Goal: Obtain resource: Download file/media

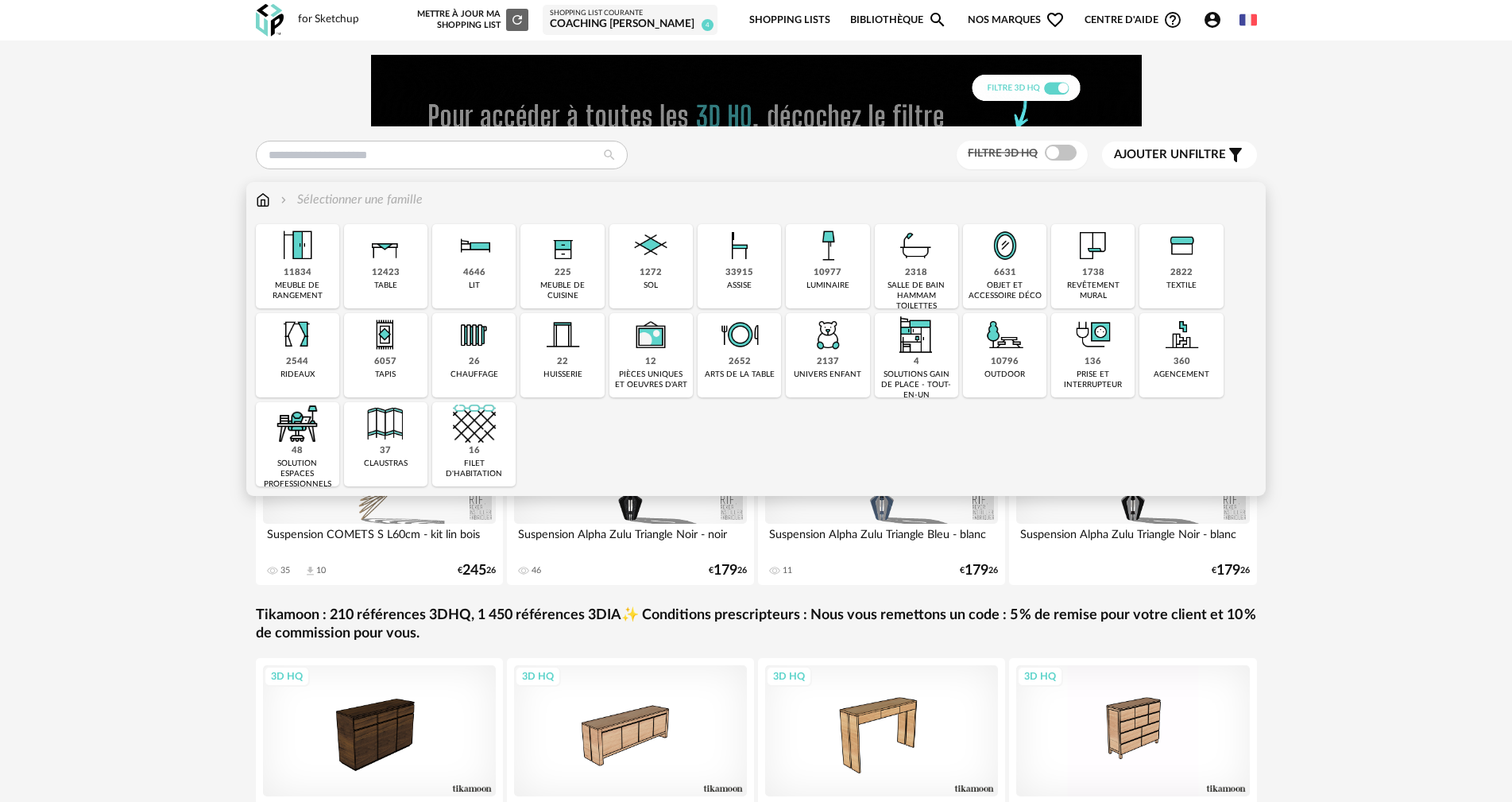
click at [391, 335] on img at bounding box center [385, 334] width 43 height 43
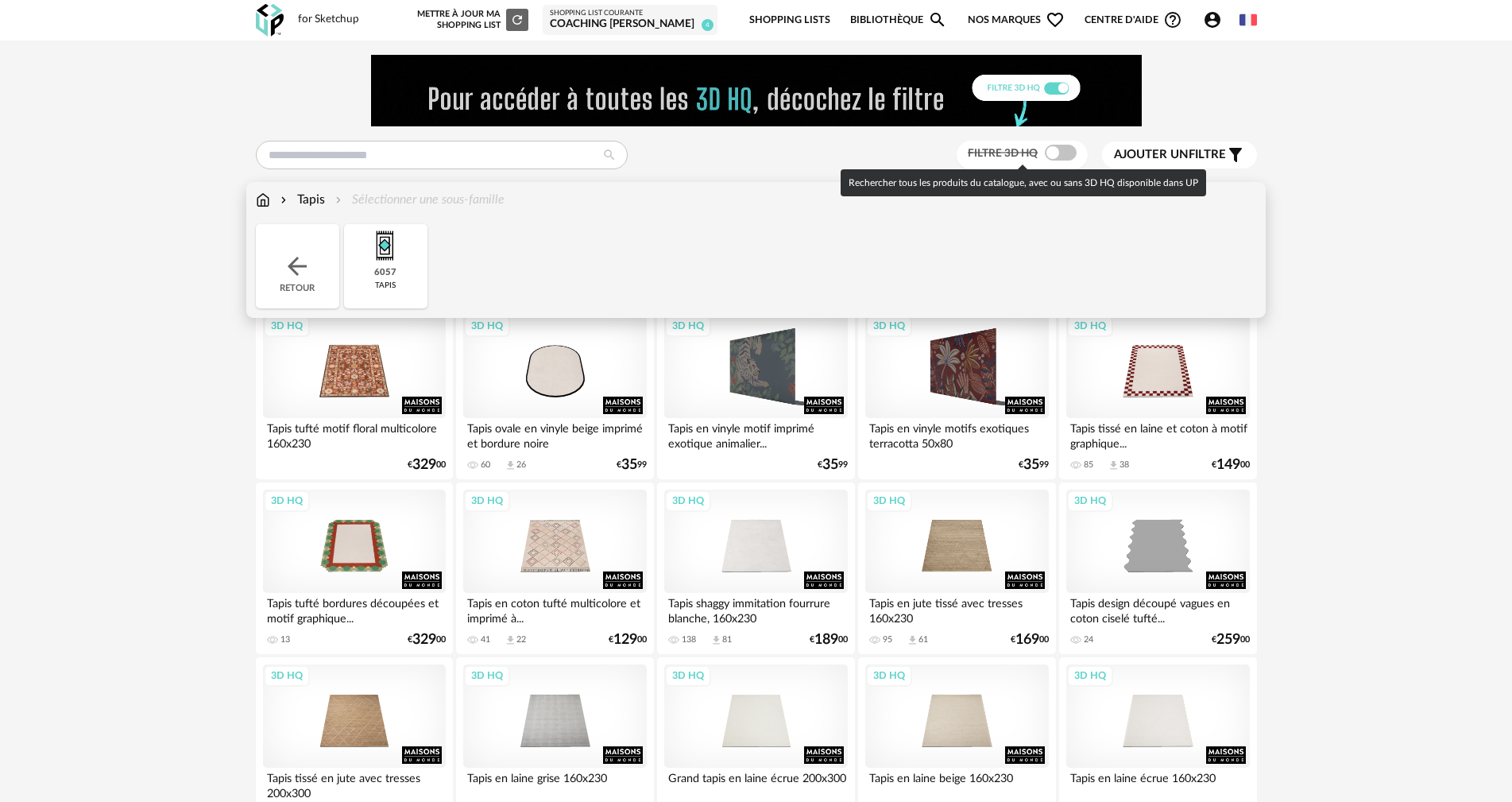
click at [1071, 152] on span at bounding box center [1060, 152] width 32 height 16
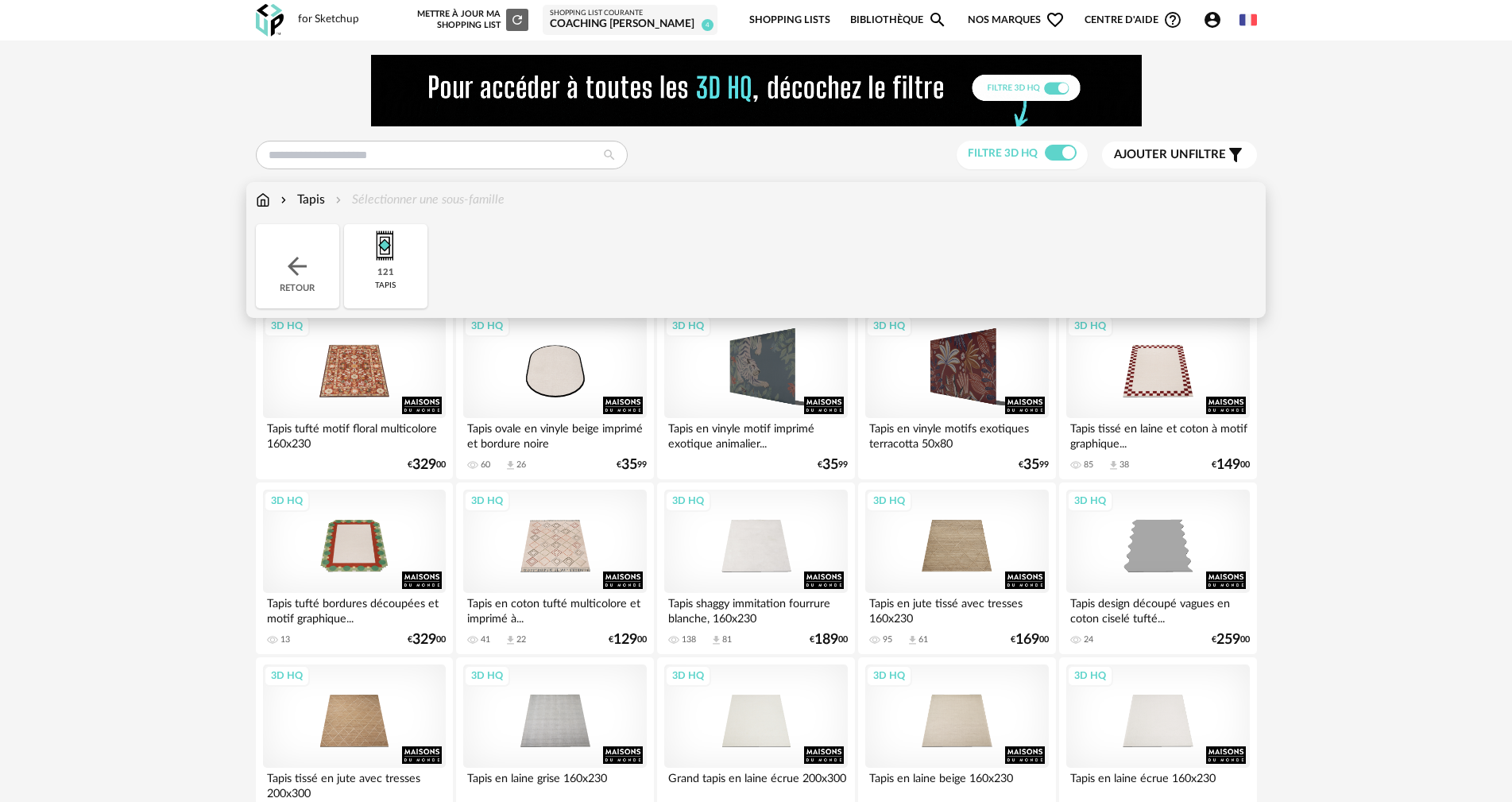
click at [1169, 151] on span "Ajouter un" at bounding box center [1152, 155] width 75 height 12
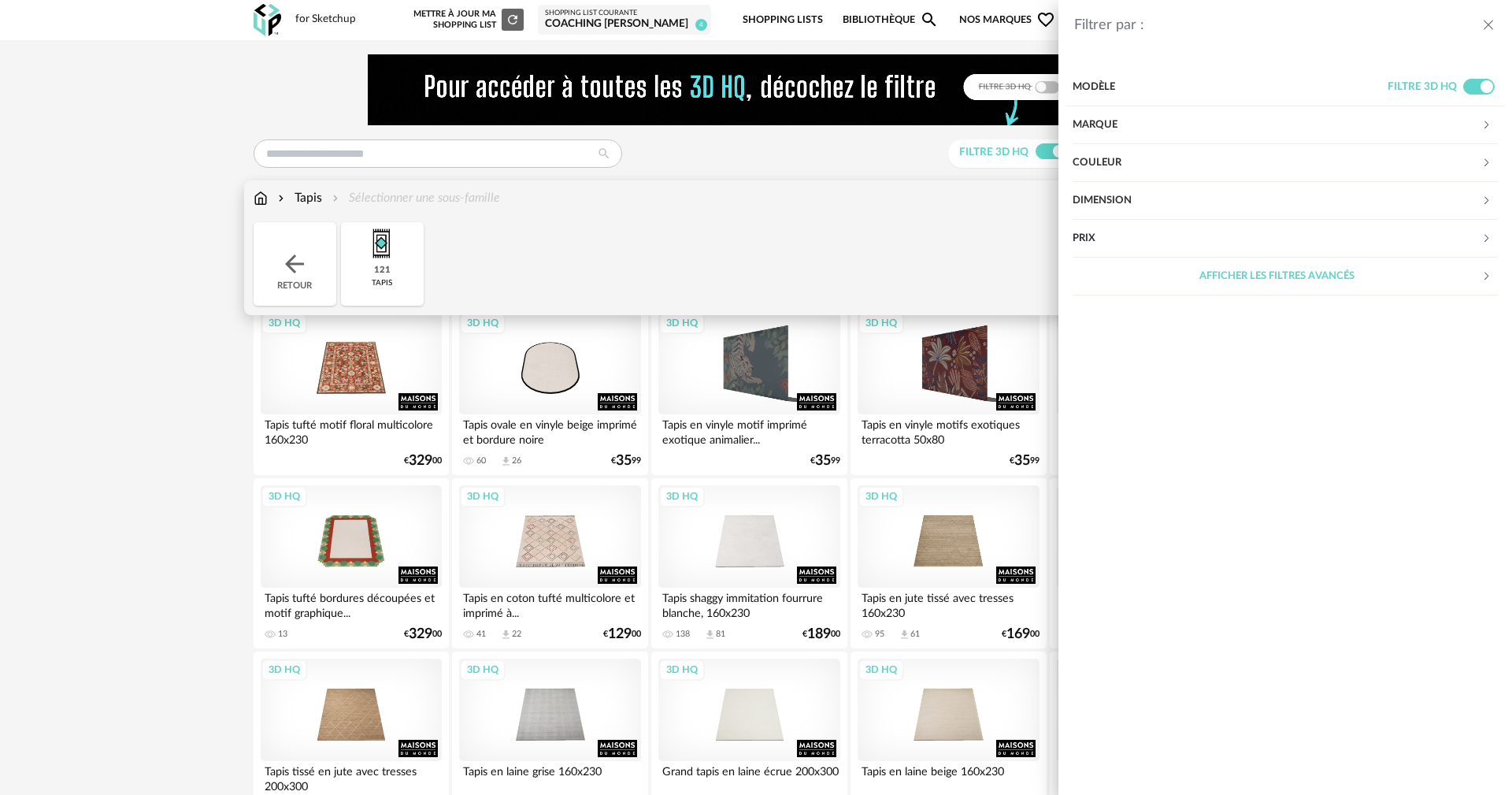
click at [1090, 127] on div "Marque" at bounding box center [1277, 125] width 409 height 38
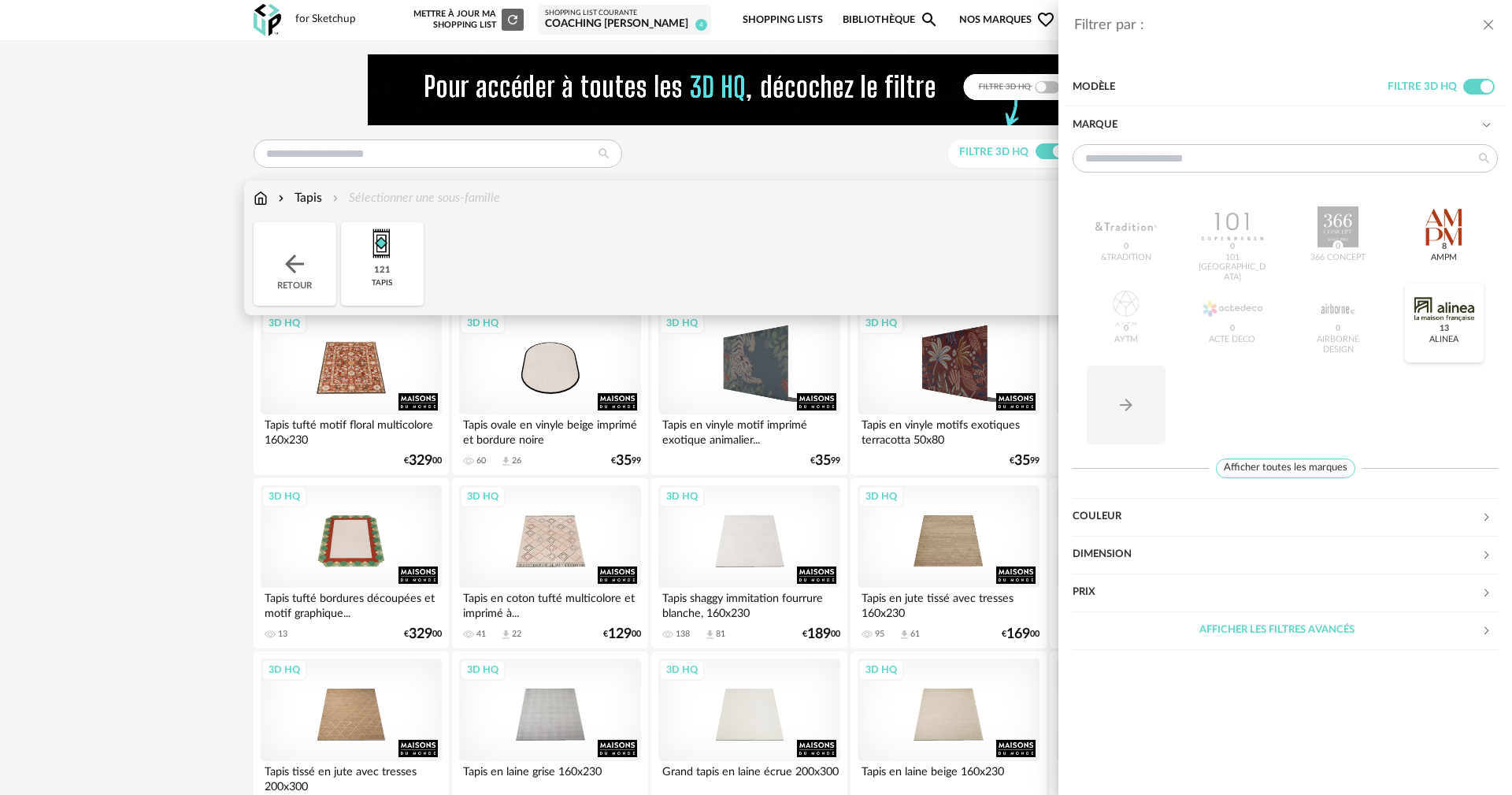
click at [1443, 304] on div at bounding box center [1444, 308] width 61 height 41
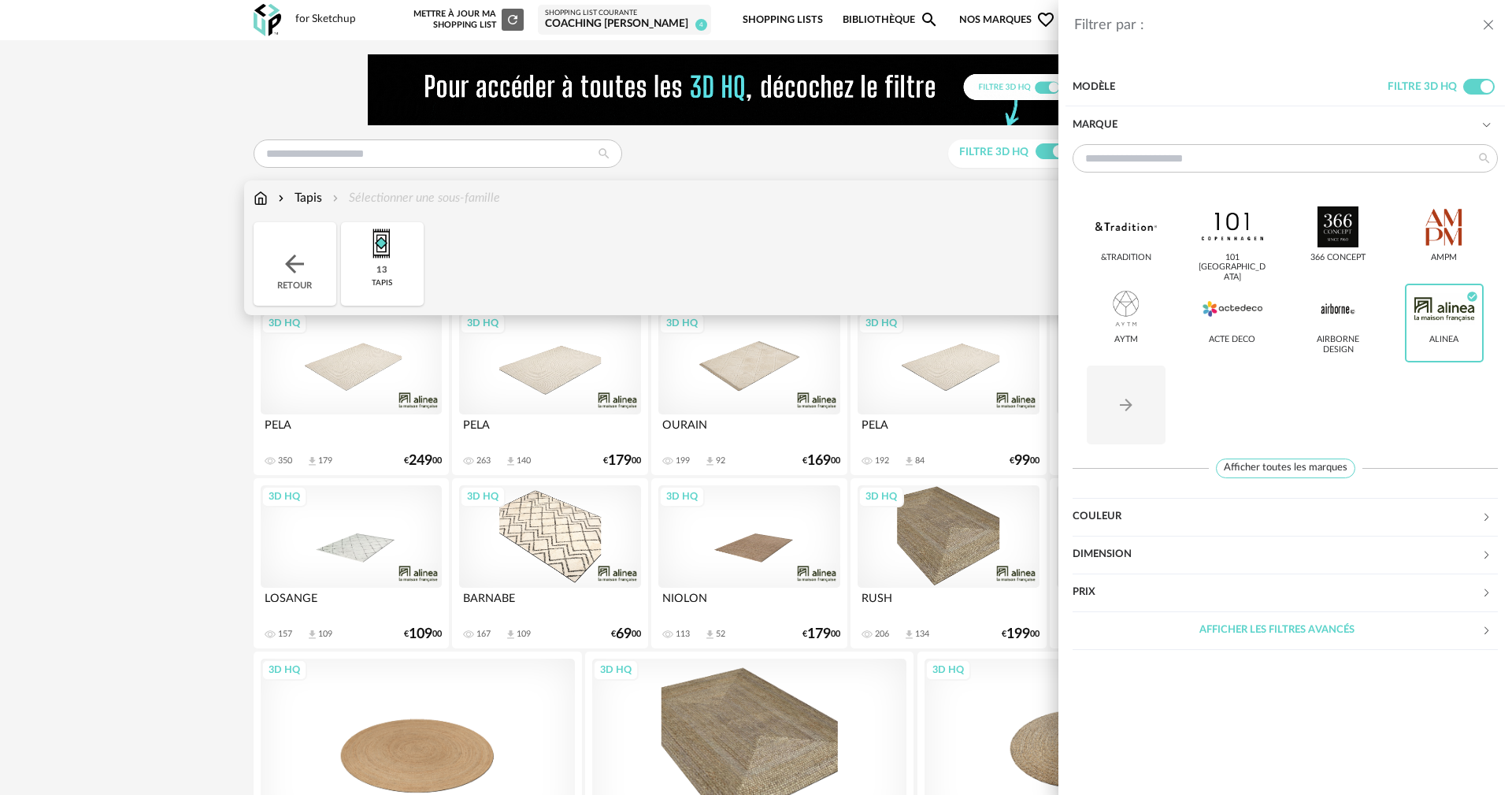
click at [122, 416] on div "Filtrer par : Modèle Filtre 3D HQ Marque &tradition 101 Copenhagen 366 Concept …" at bounding box center [756, 398] width 1512 height 795
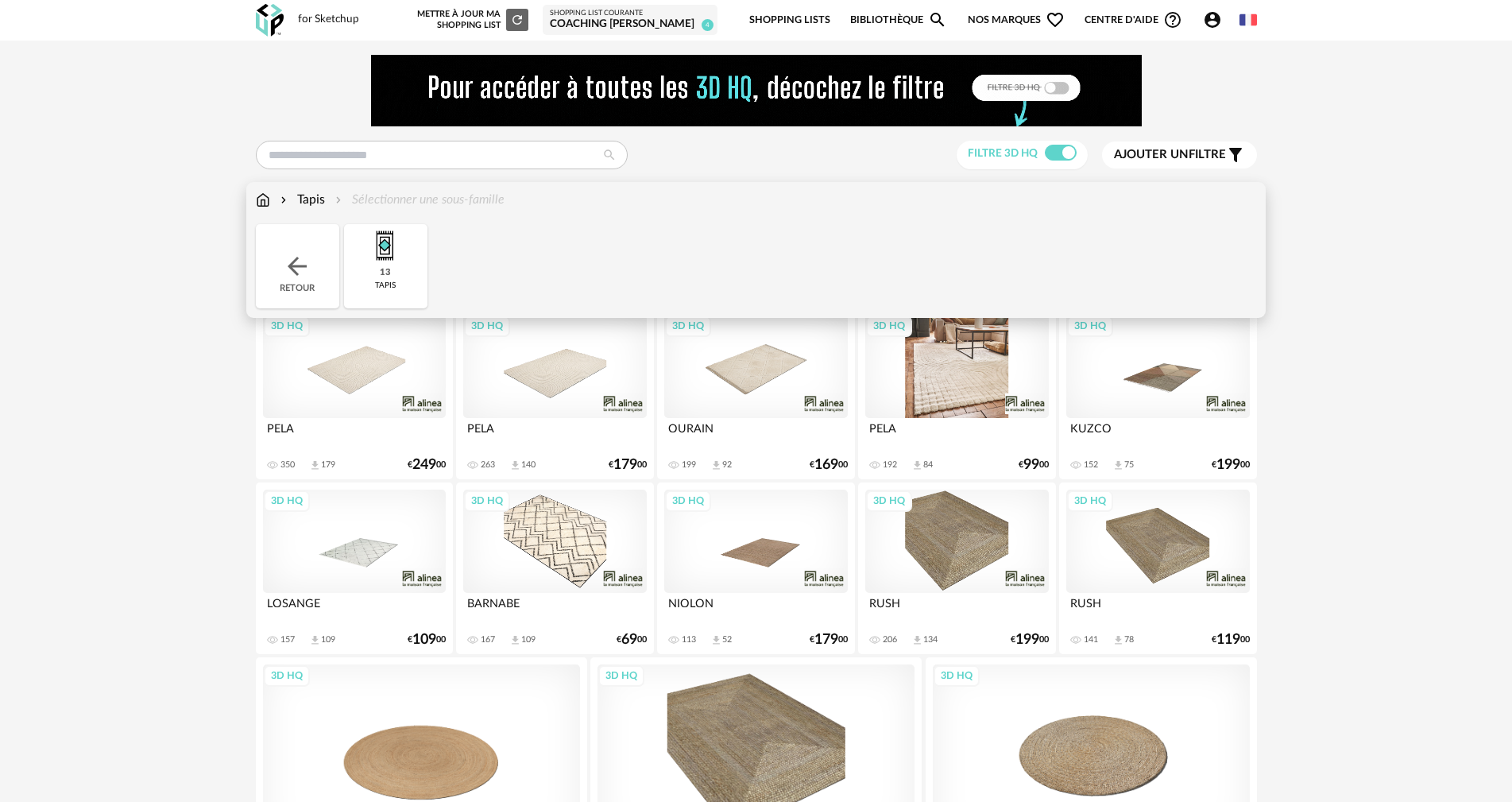
click at [977, 371] on div "3D HQ" at bounding box center [957, 366] width 183 height 104
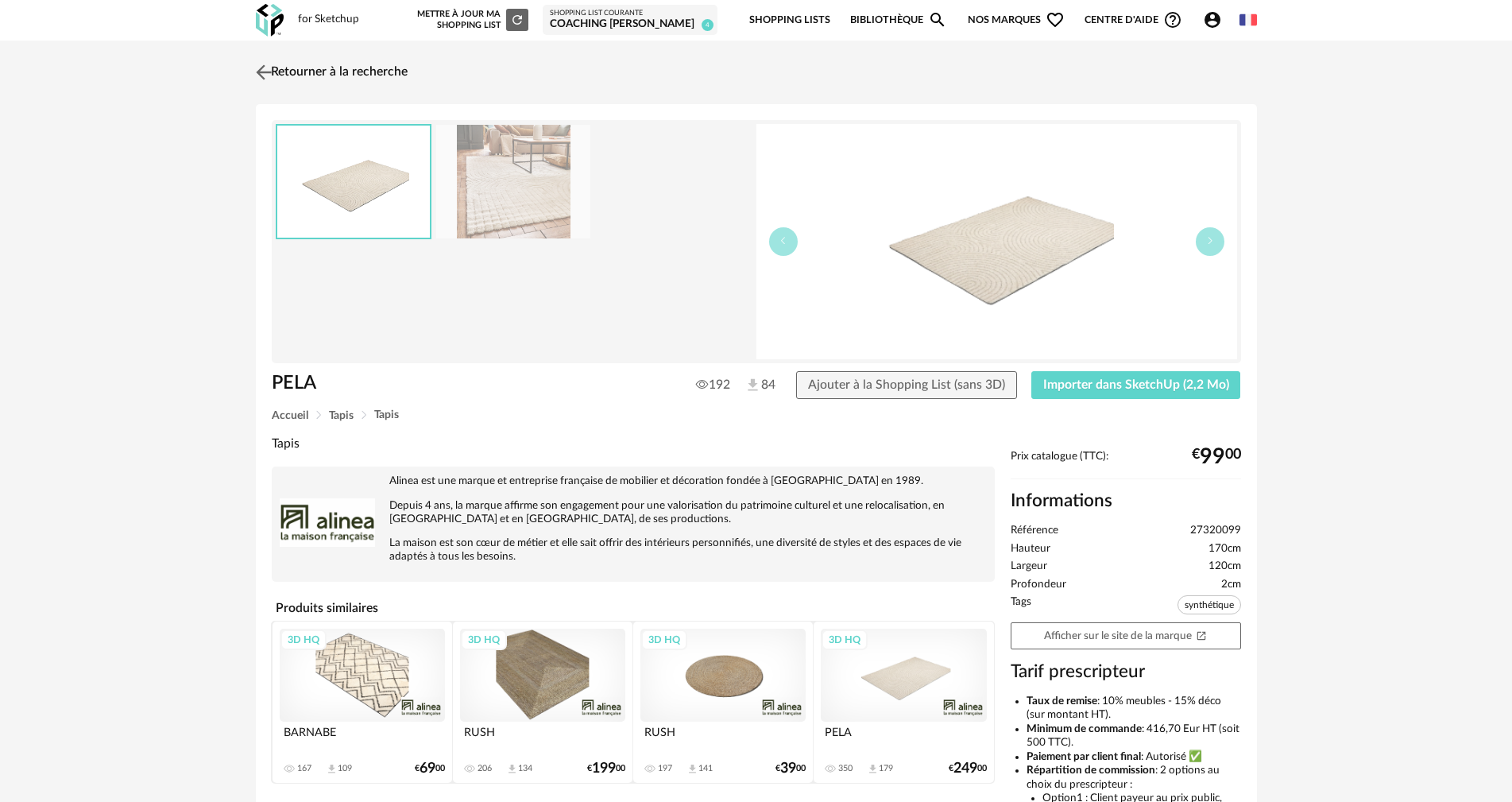
click at [263, 70] on img at bounding box center [264, 71] width 23 height 23
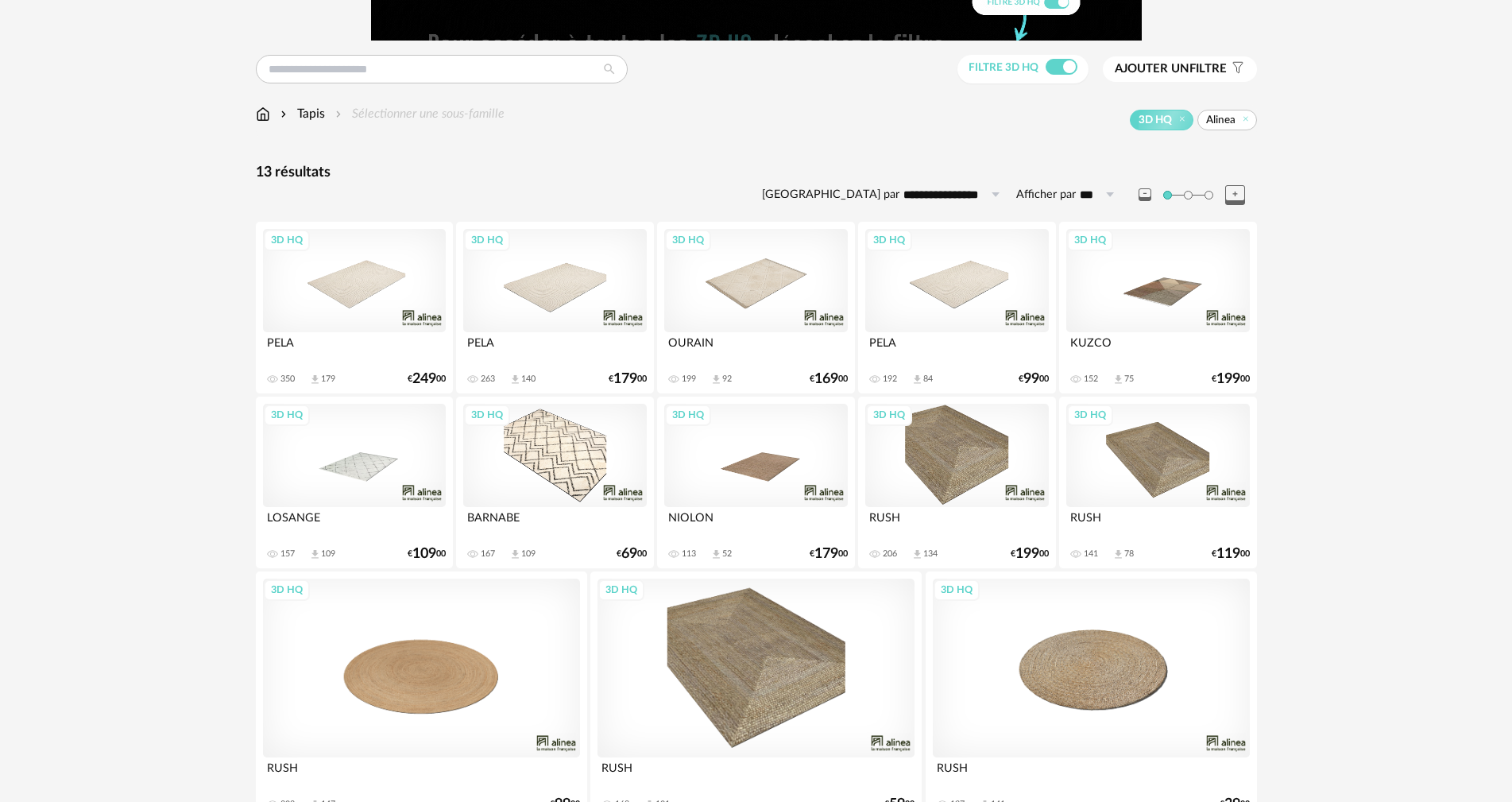
scroll to position [70, 0]
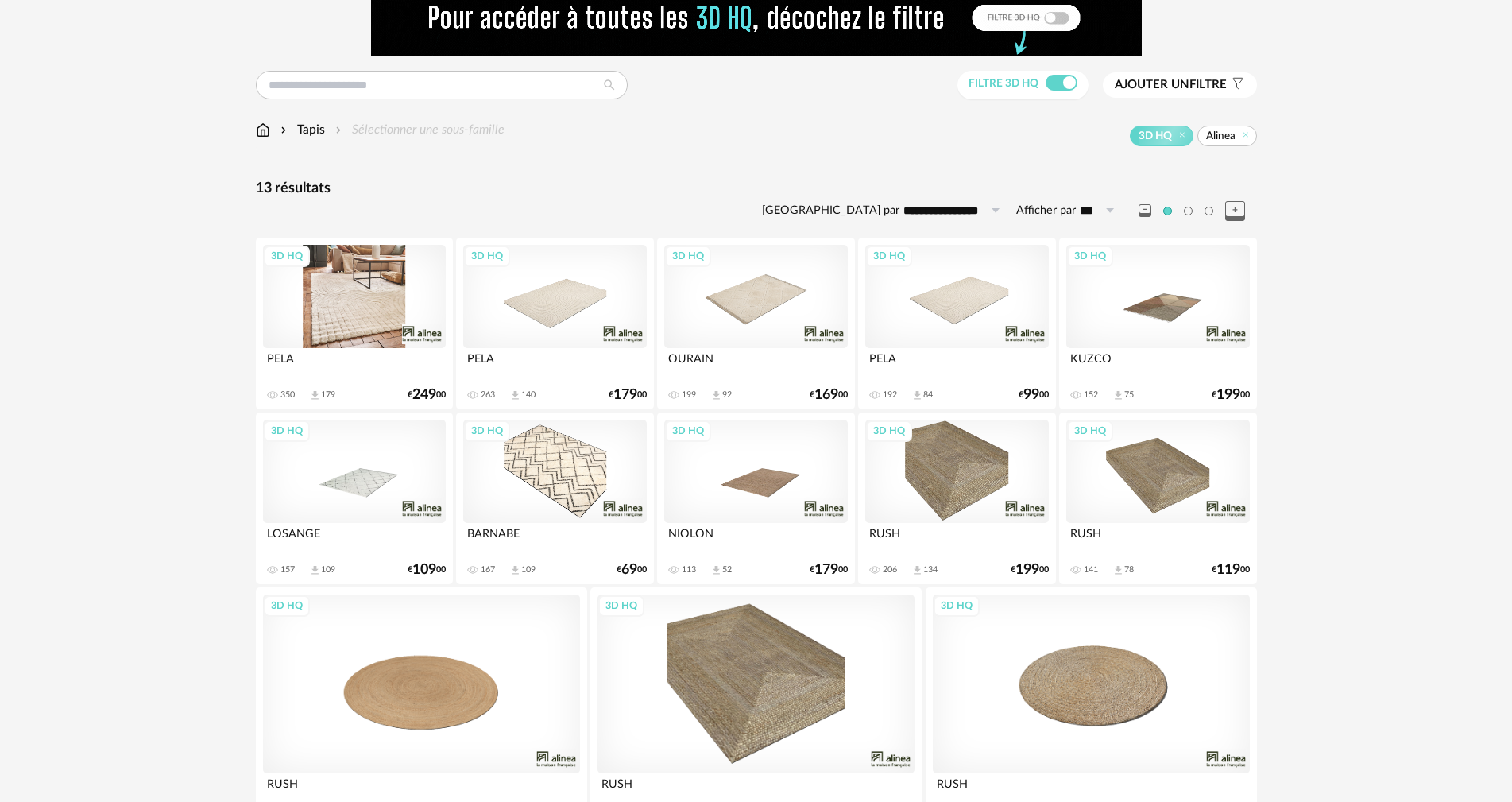
click at [335, 300] on div "3D HQ" at bounding box center [354, 296] width 183 height 104
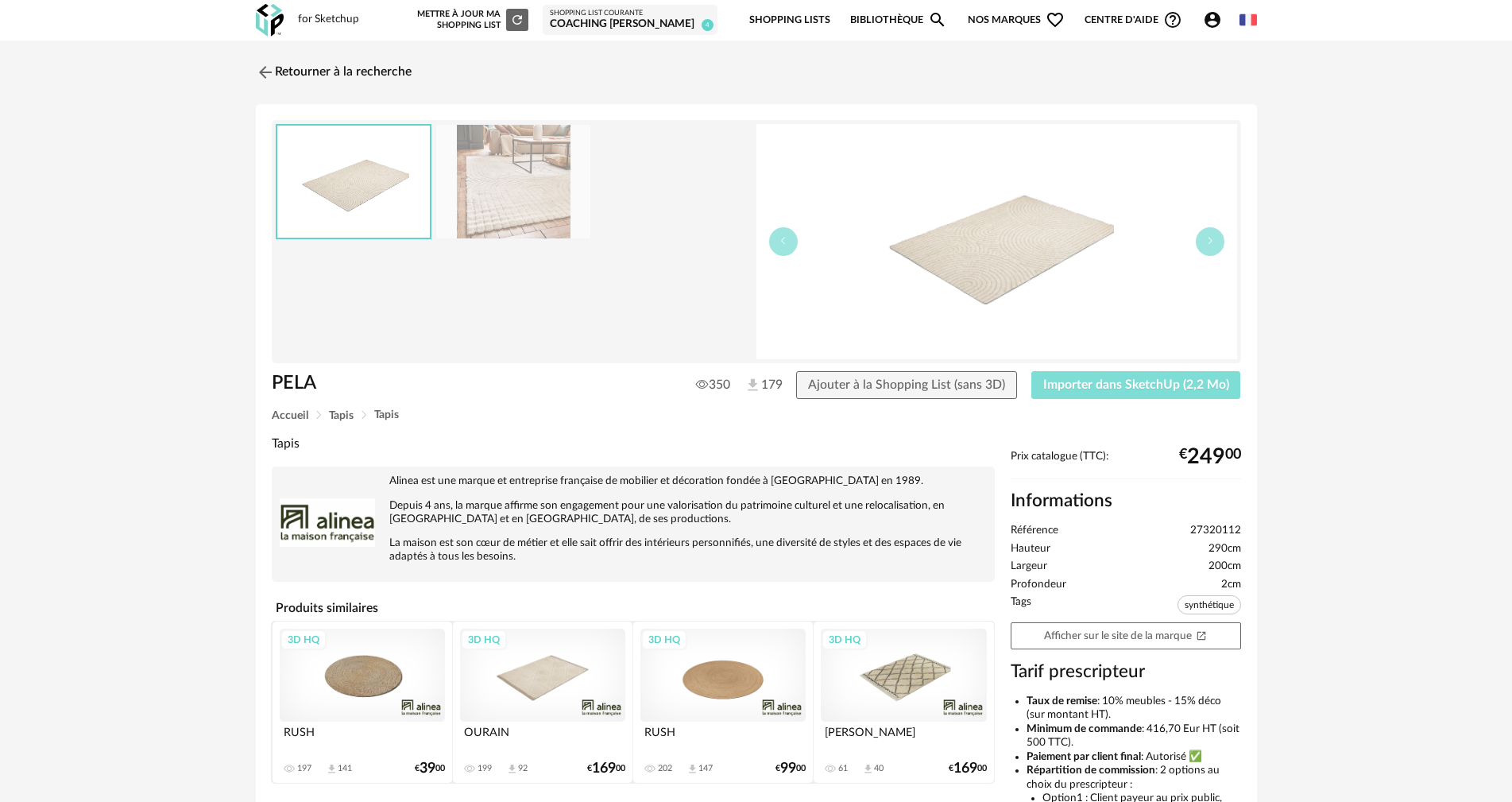
click at [1116, 381] on span "Importer dans SketchUp (2,2 Mo)" at bounding box center [1136, 384] width 186 height 13
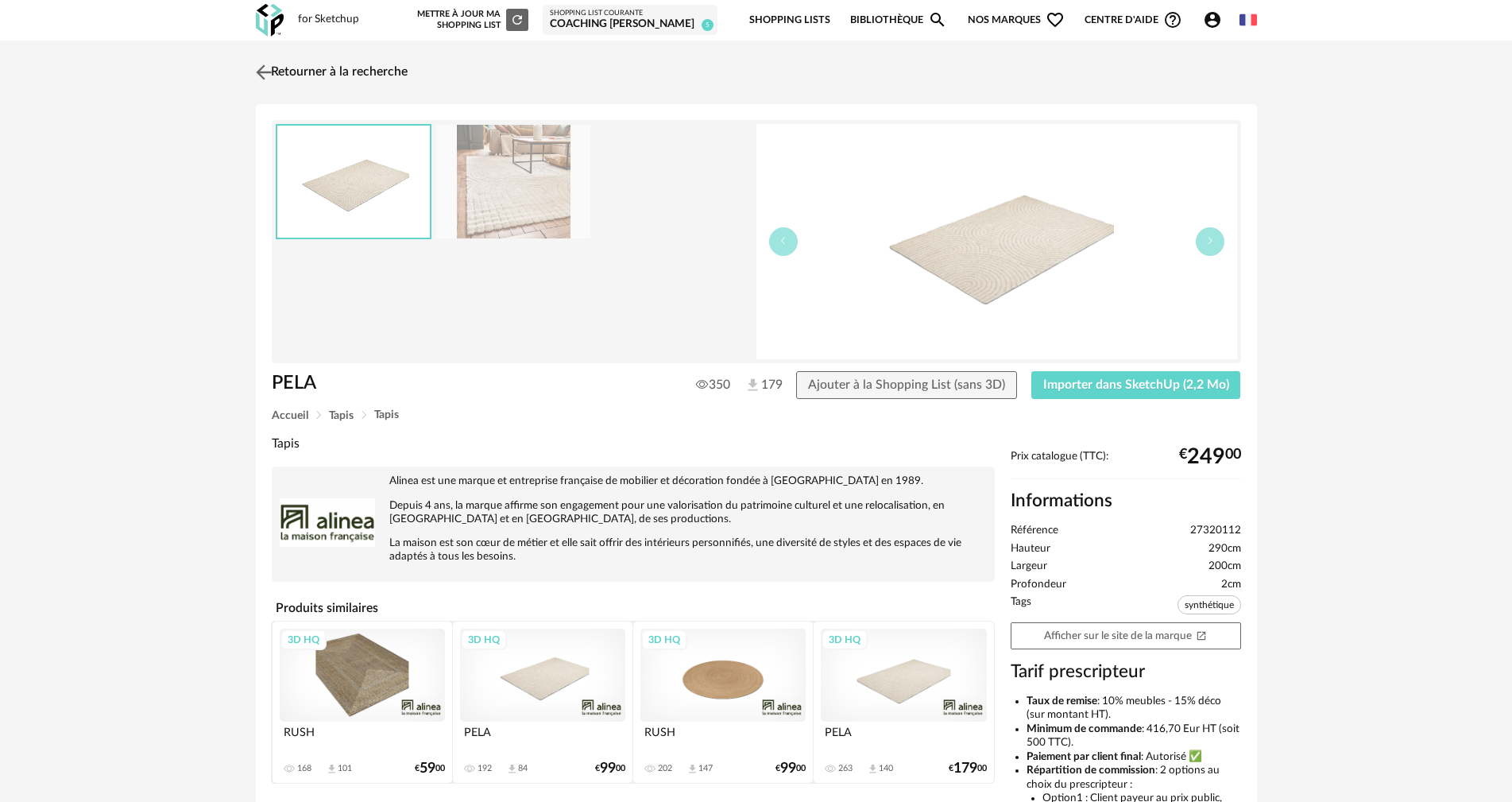
click at [324, 69] on link "Retourner à la recherche" at bounding box center [330, 72] width 156 height 35
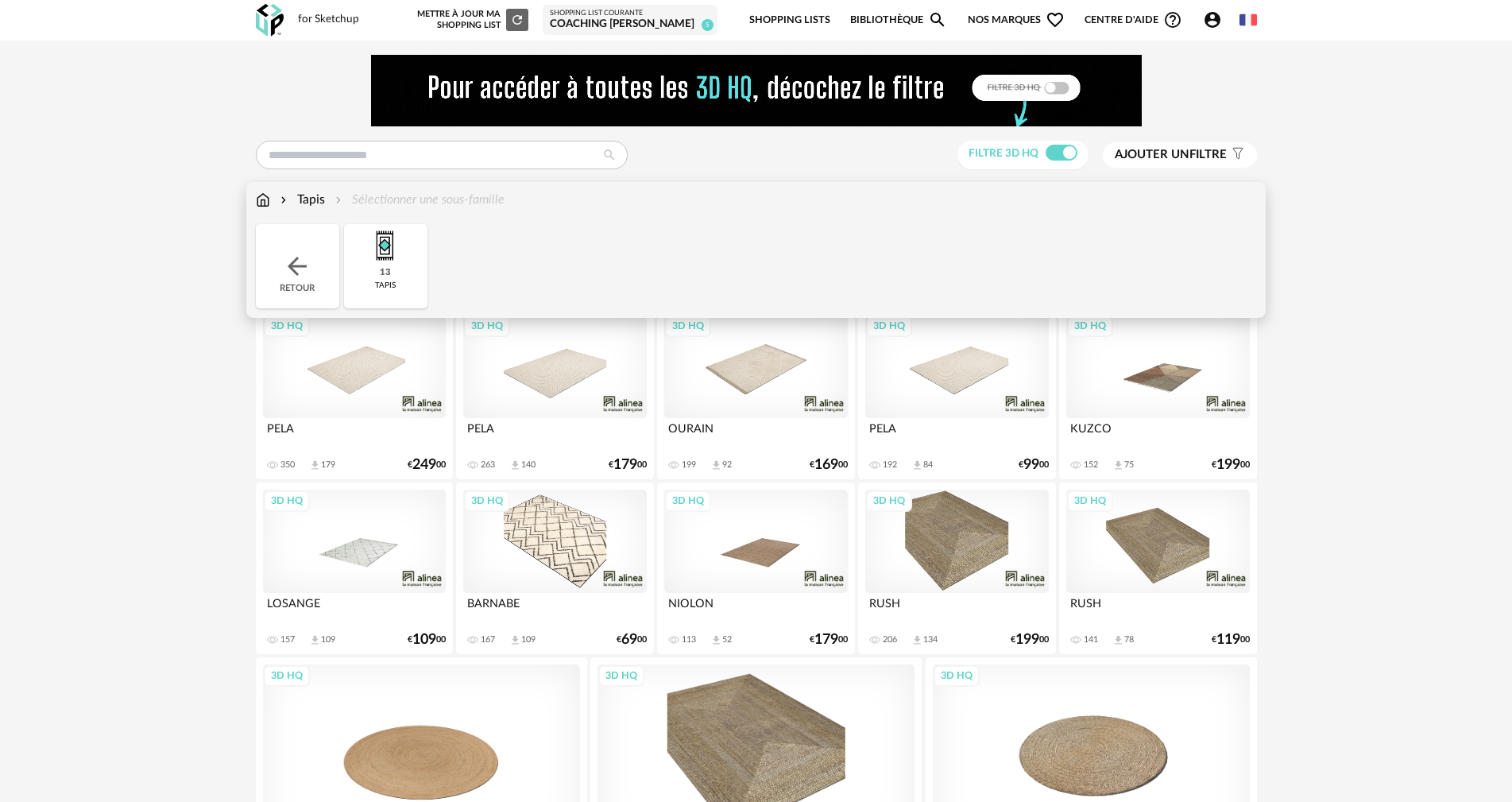
click at [262, 197] on img at bounding box center [263, 199] width 14 height 18
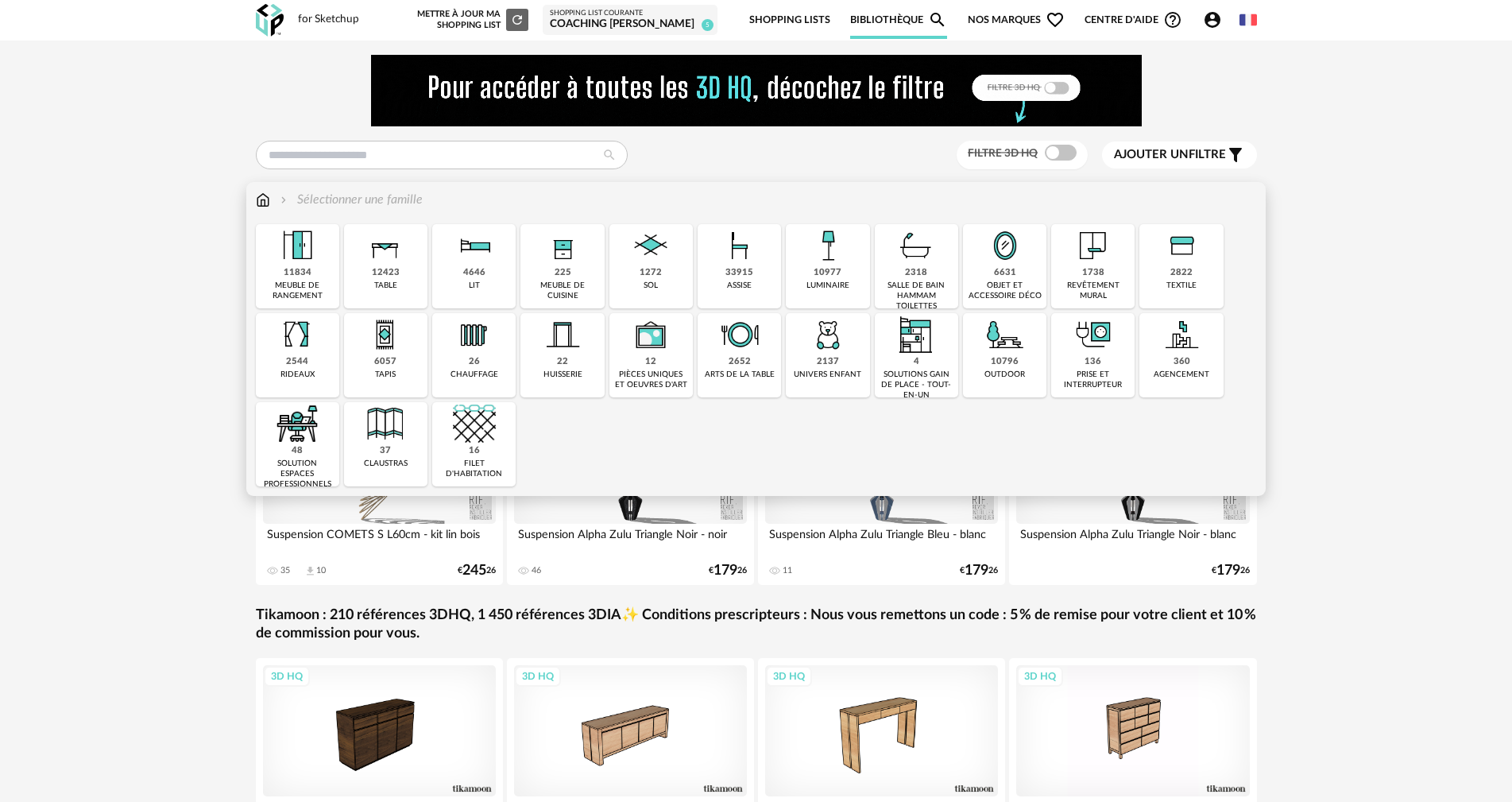
click at [391, 247] on img at bounding box center [385, 245] width 43 height 43
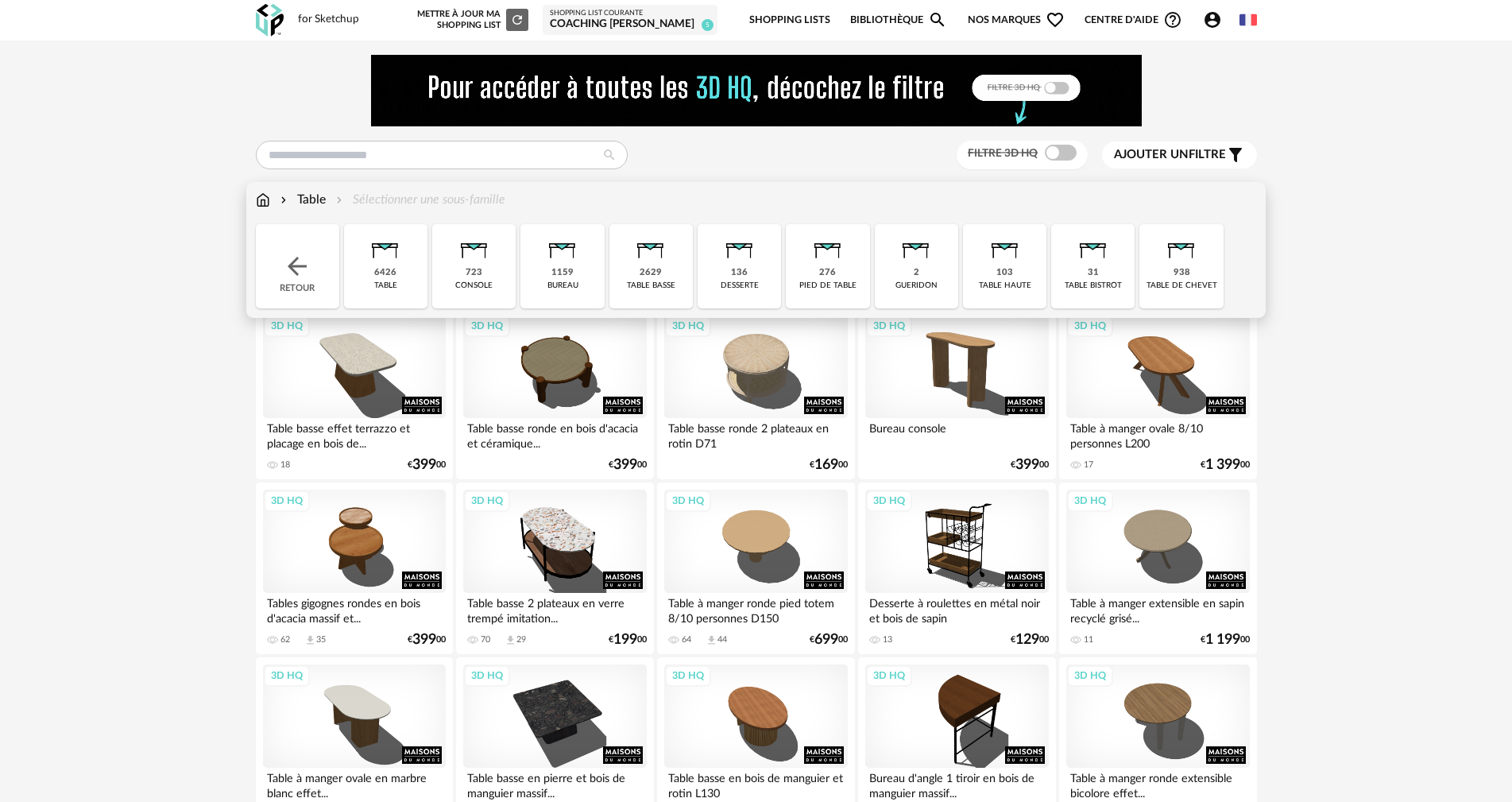
click at [653, 242] on img at bounding box center [650, 245] width 43 height 43
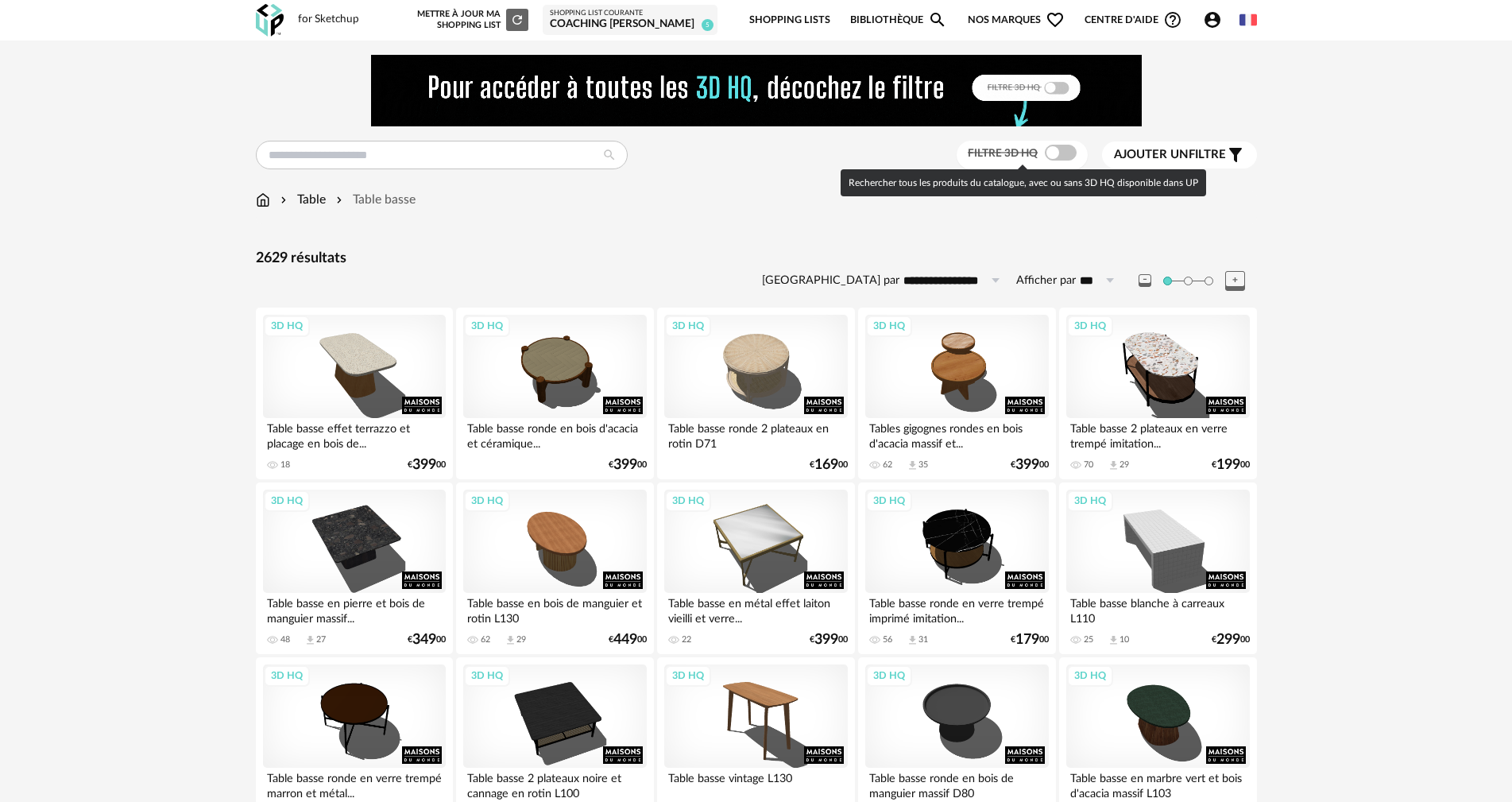
click at [1062, 152] on span at bounding box center [1060, 152] width 32 height 16
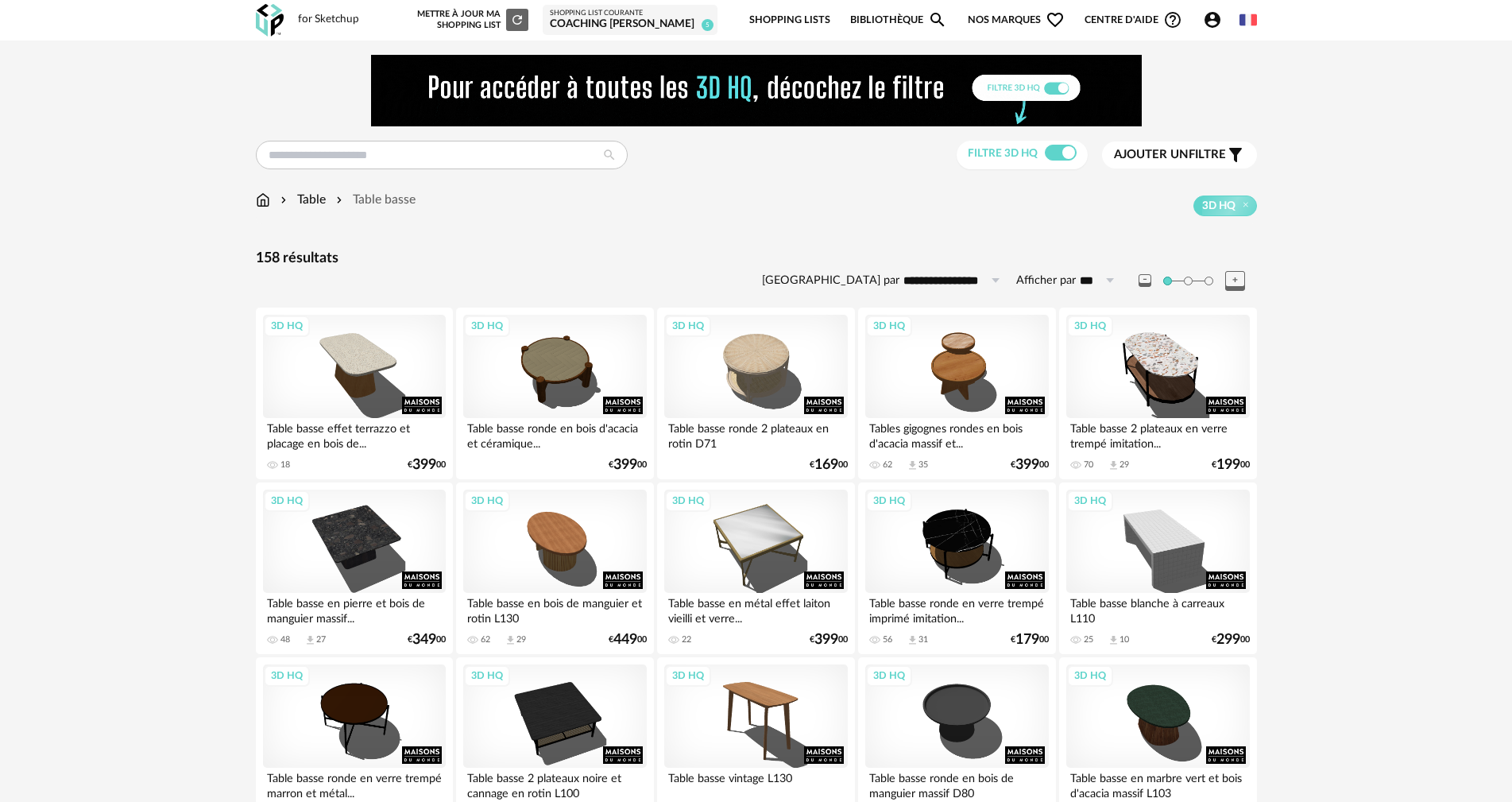
click at [1177, 150] on span "Ajouter un" at bounding box center [1152, 155] width 75 height 12
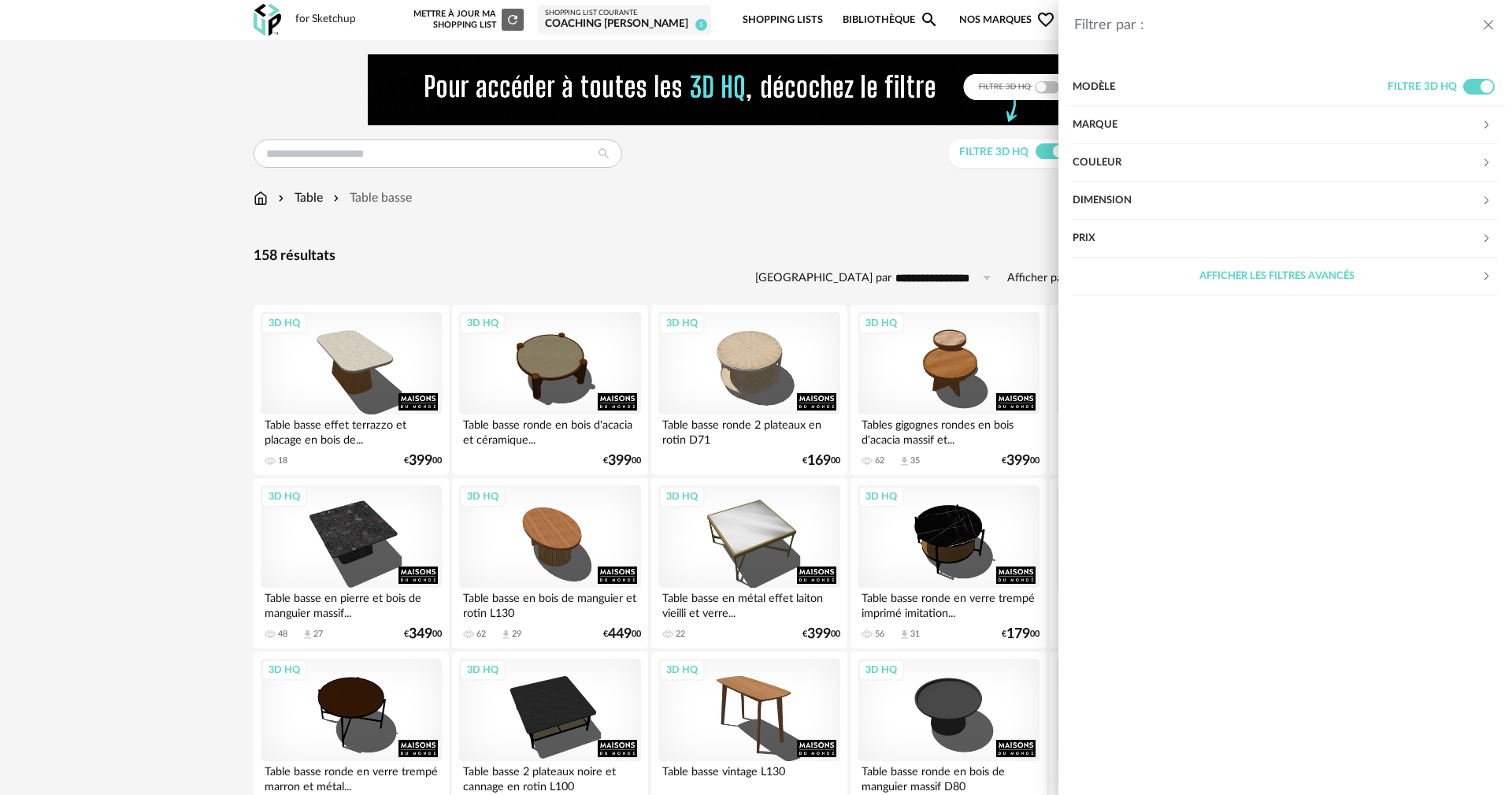
click at [1104, 120] on div "Marque" at bounding box center [1277, 125] width 409 height 38
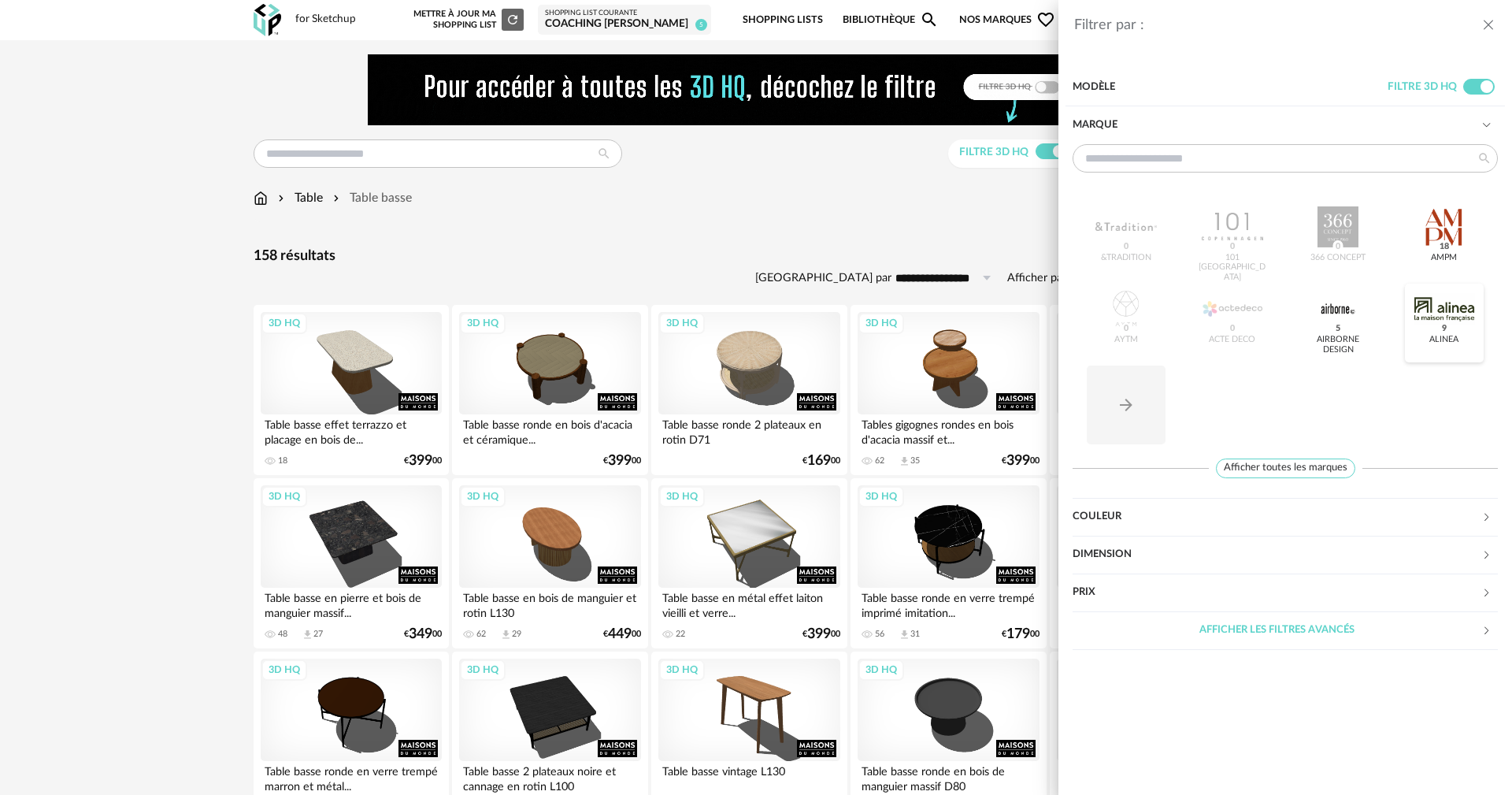
click at [1432, 303] on div at bounding box center [1444, 308] width 61 height 41
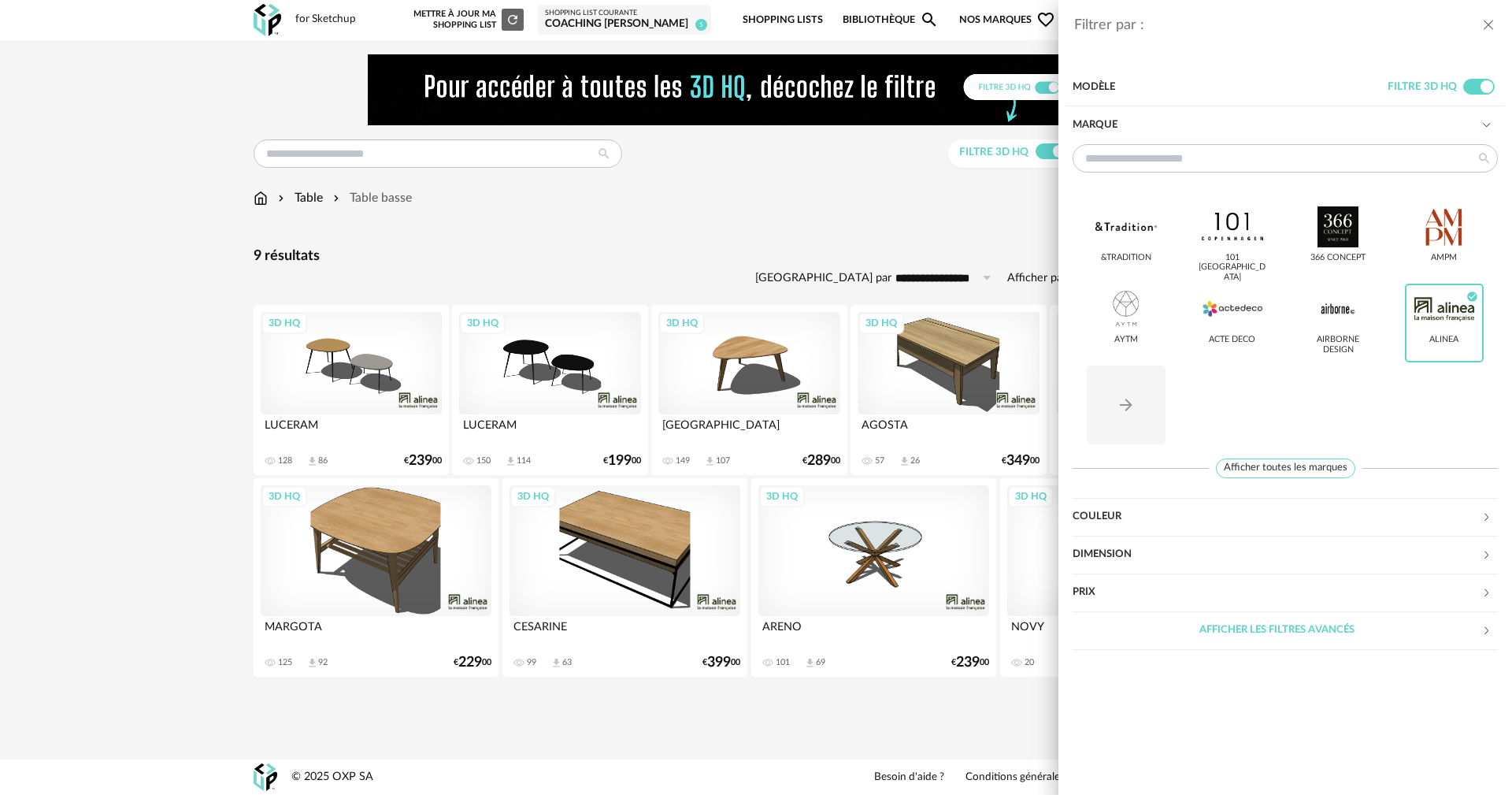
click at [120, 445] on div "Filtrer par : Modèle Filtre 3D HQ Marque &tradition 101 Copenhagen 366 Concept …" at bounding box center [756, 398] width 1512 height 795
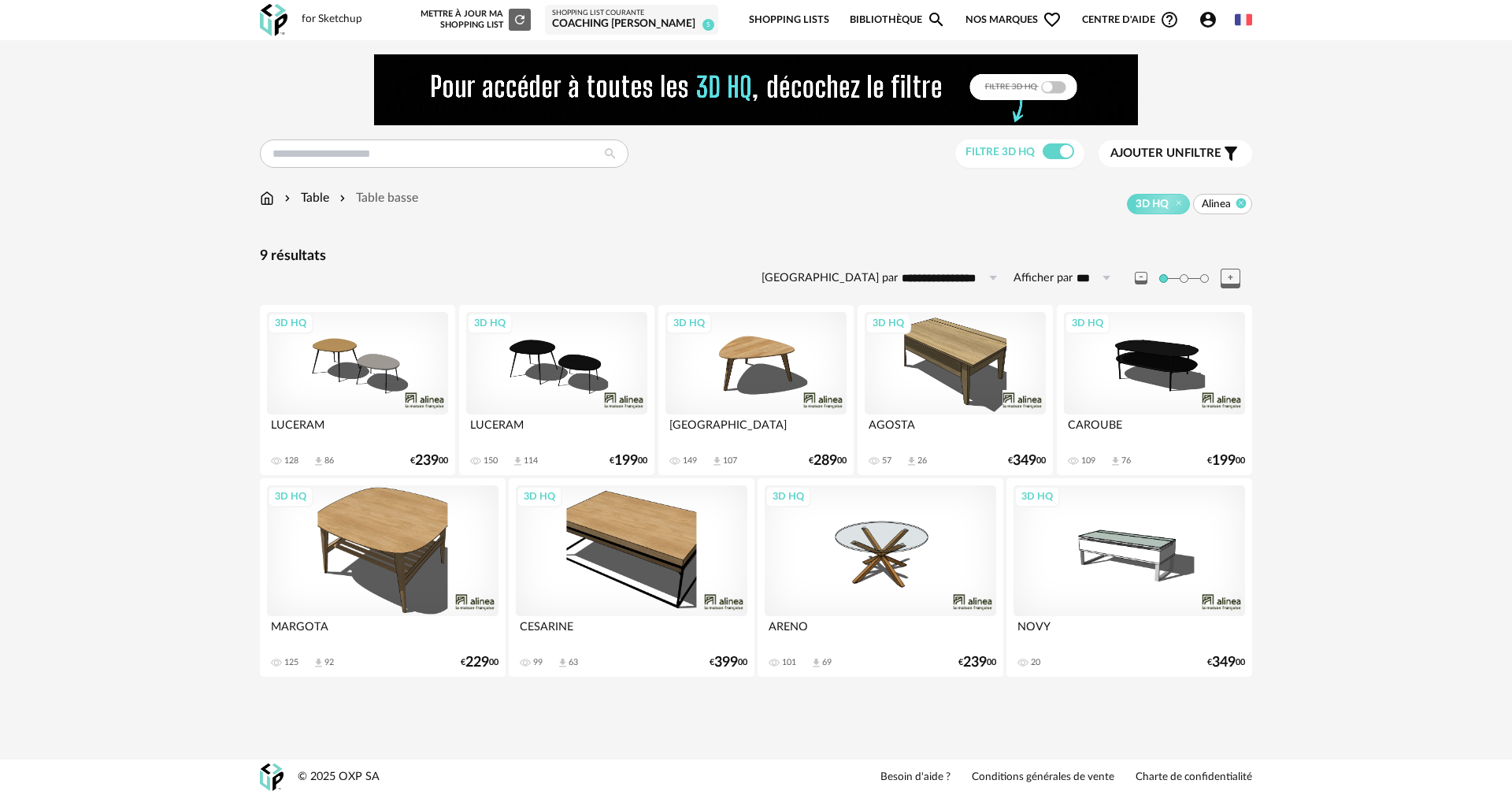
click at [1240, 202] on icon at bounding box center [1241, 203] width 10 height 10
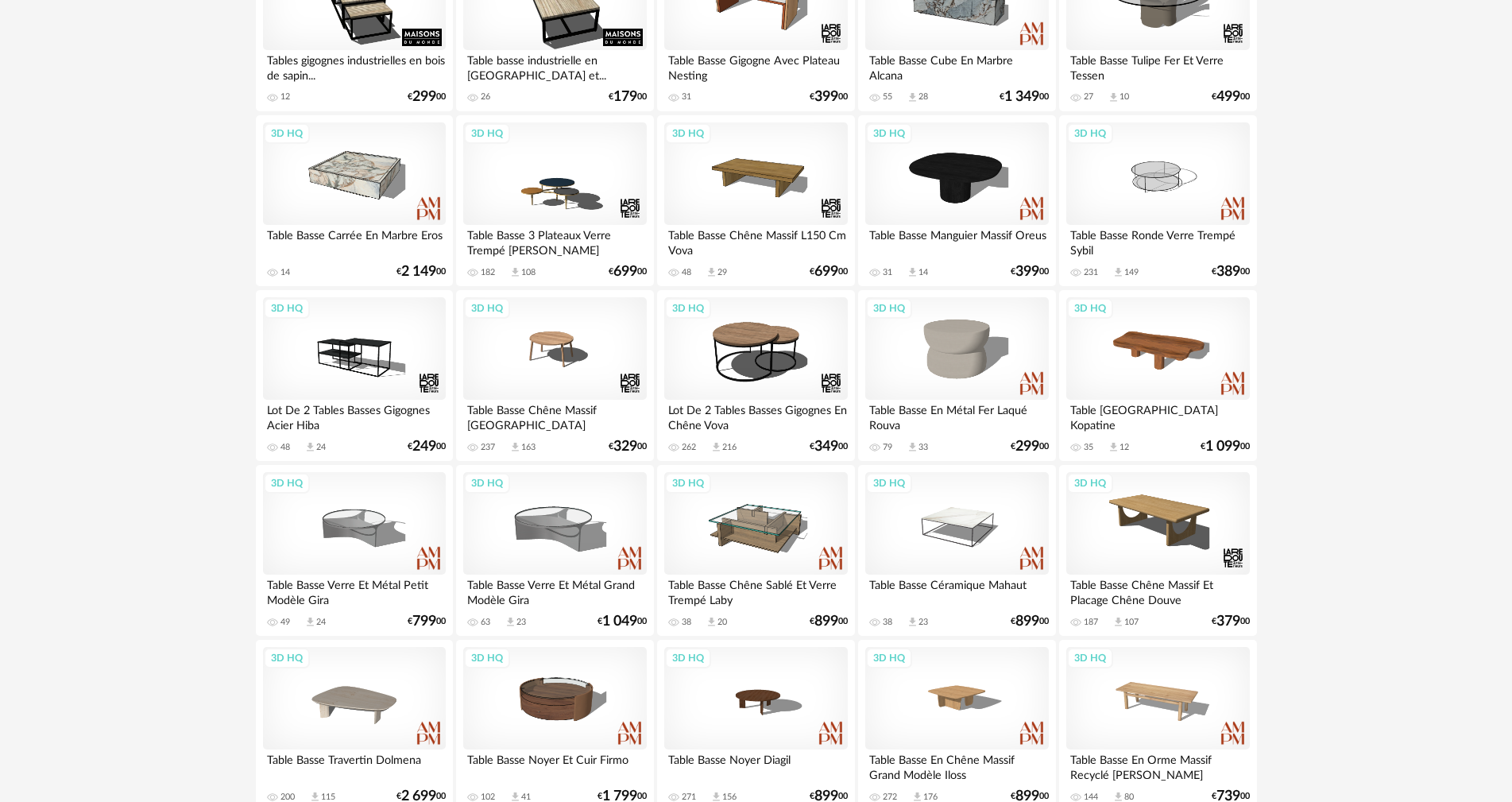
scroll to position [2510, 0]
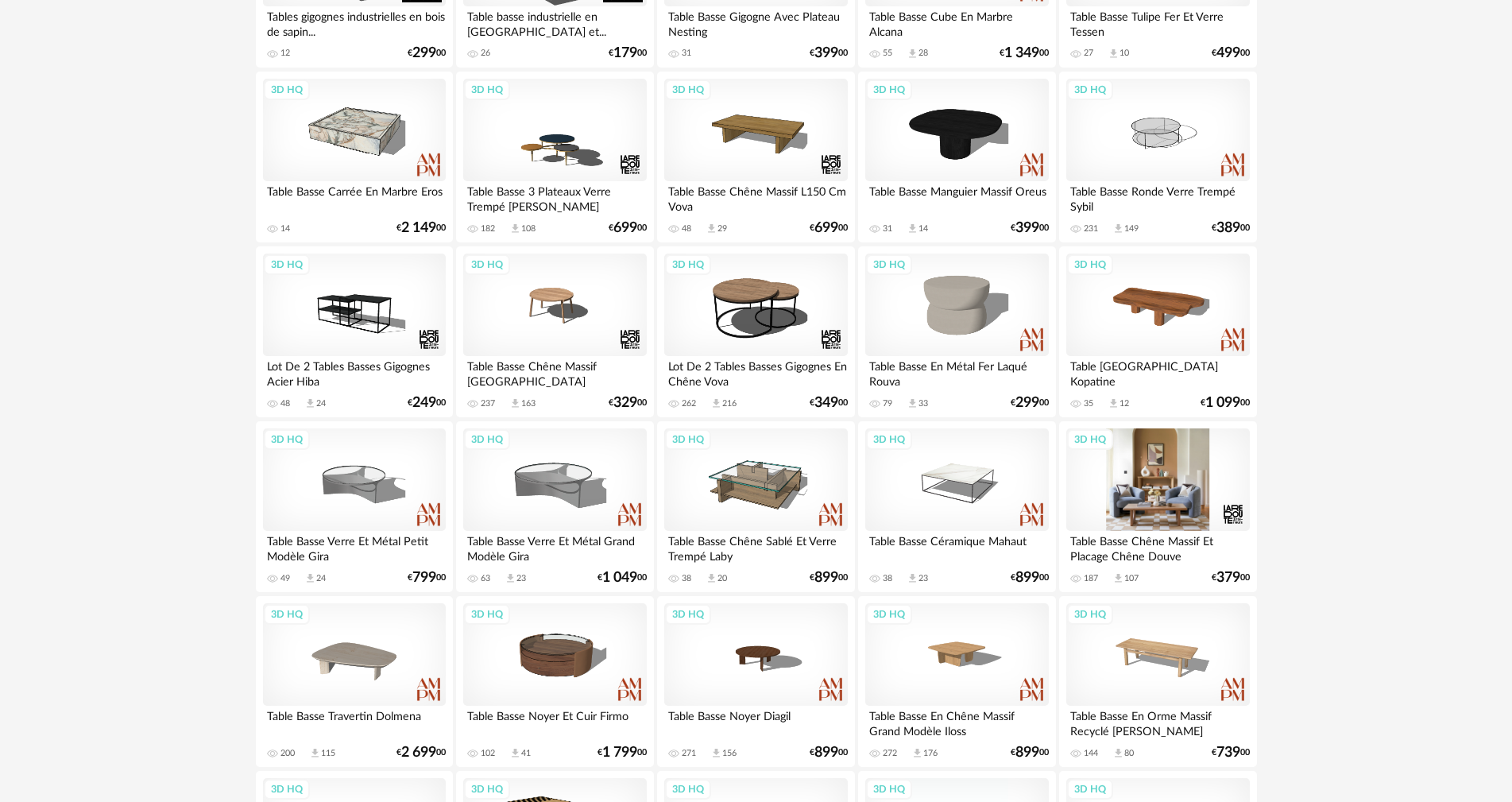
click at [1164, 485] on div "3D HQ" at bounding box center [1158, 479] width 183 height 104
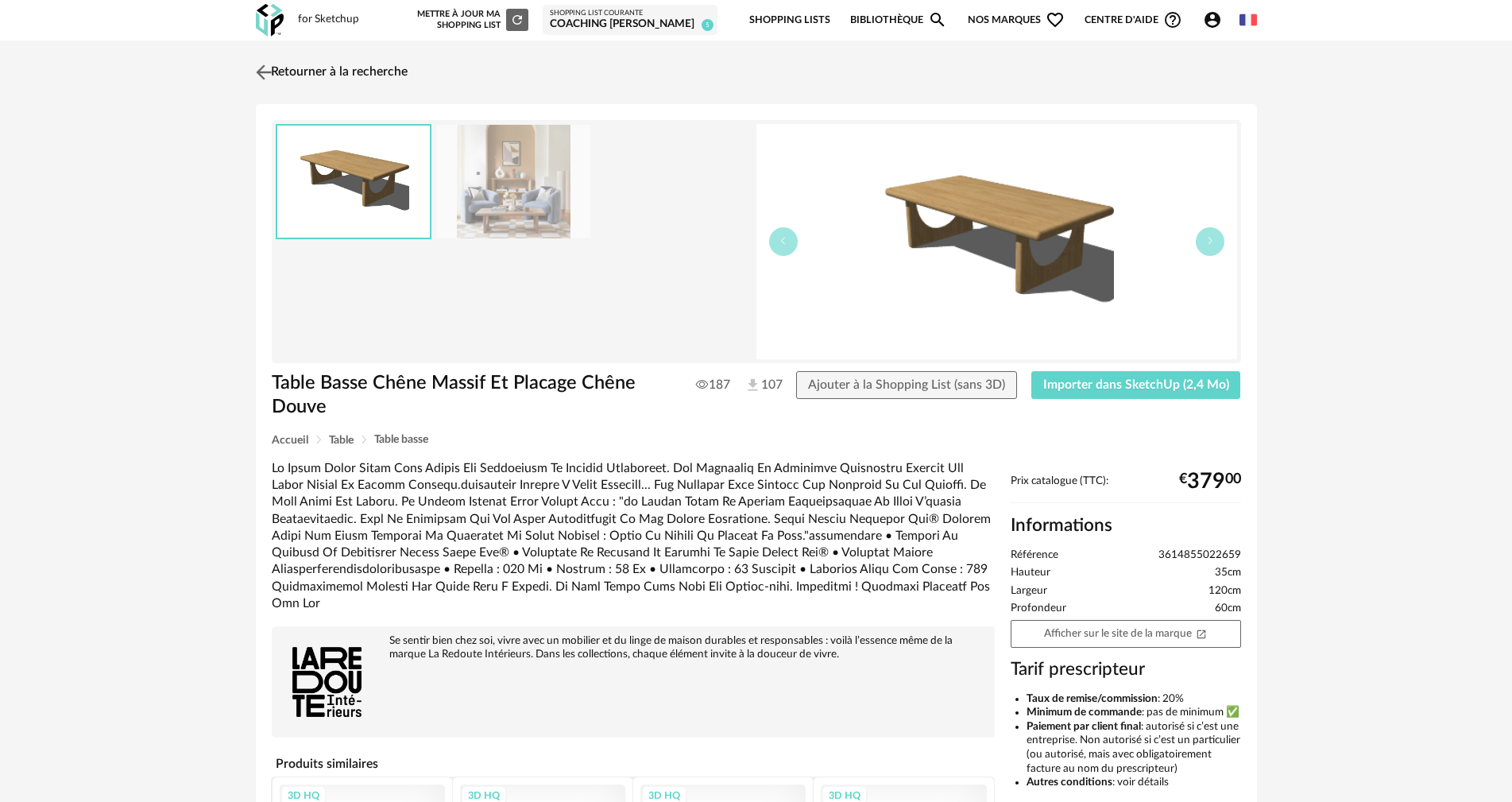
click at [268, 70] on img at bounding box center [264, 71] width 23 height 23
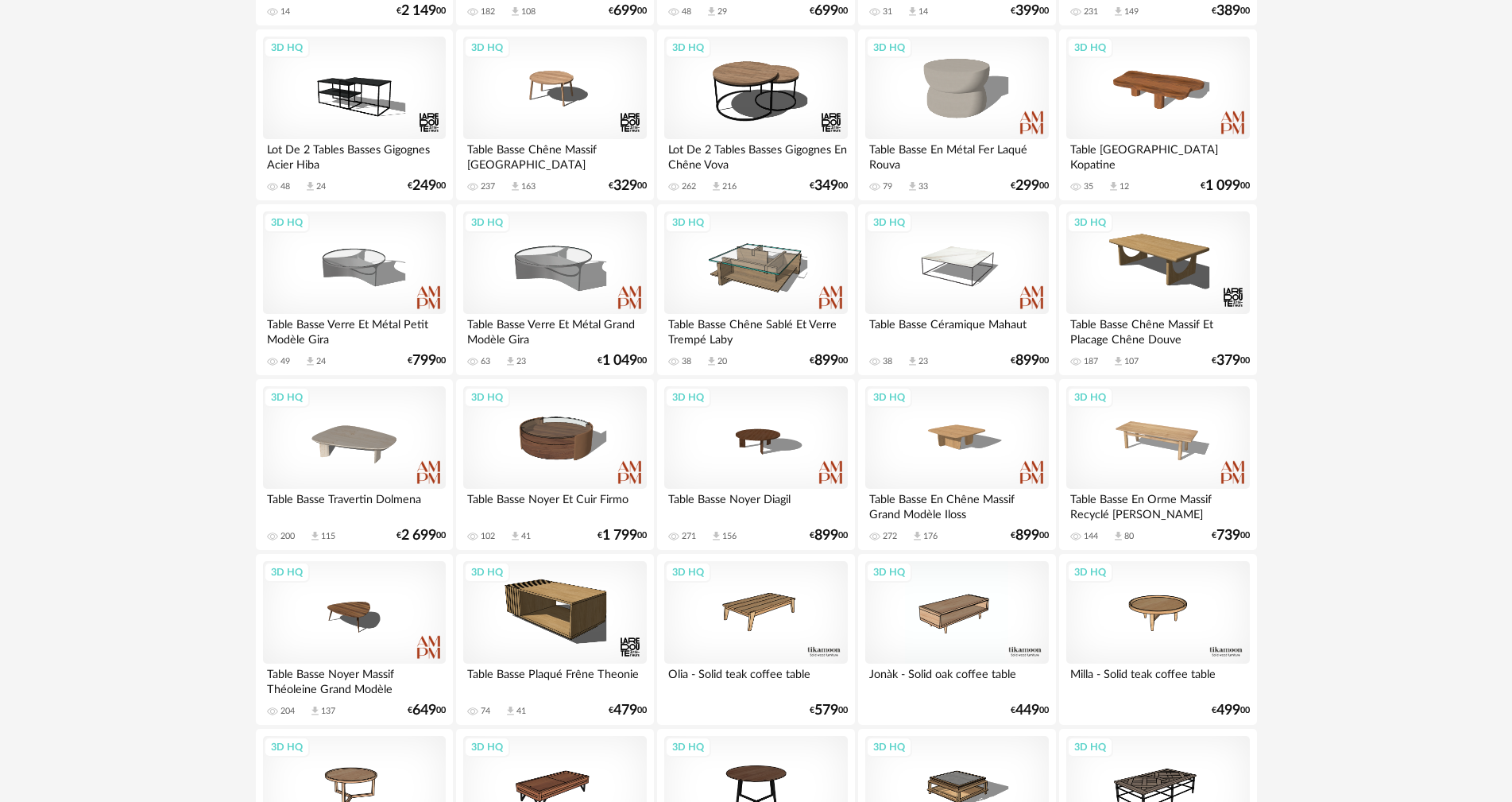
scroll to position [2730, 0]
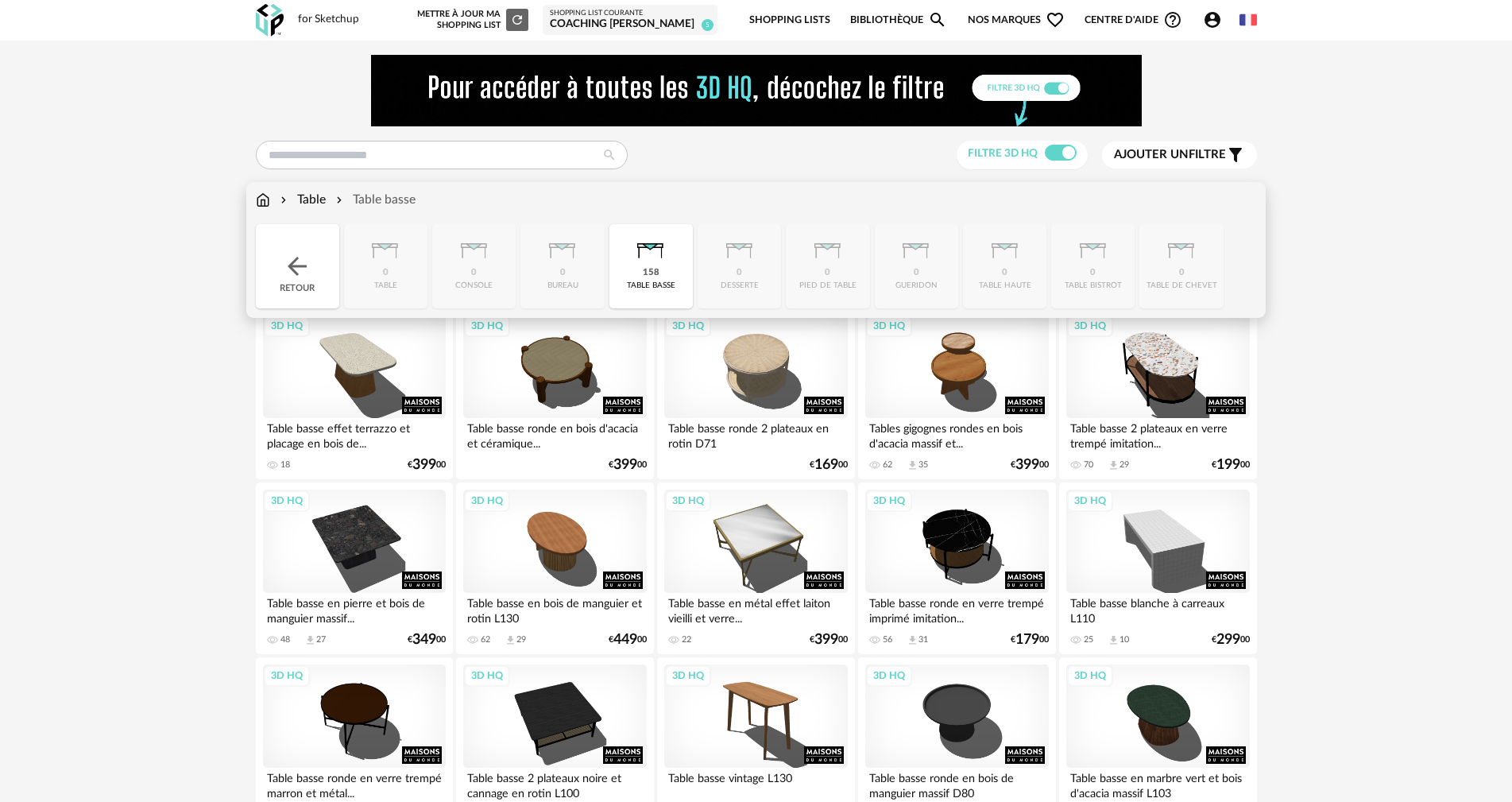
click at [258, 198] on img at bounding box center [263, 199] width 14 height 18
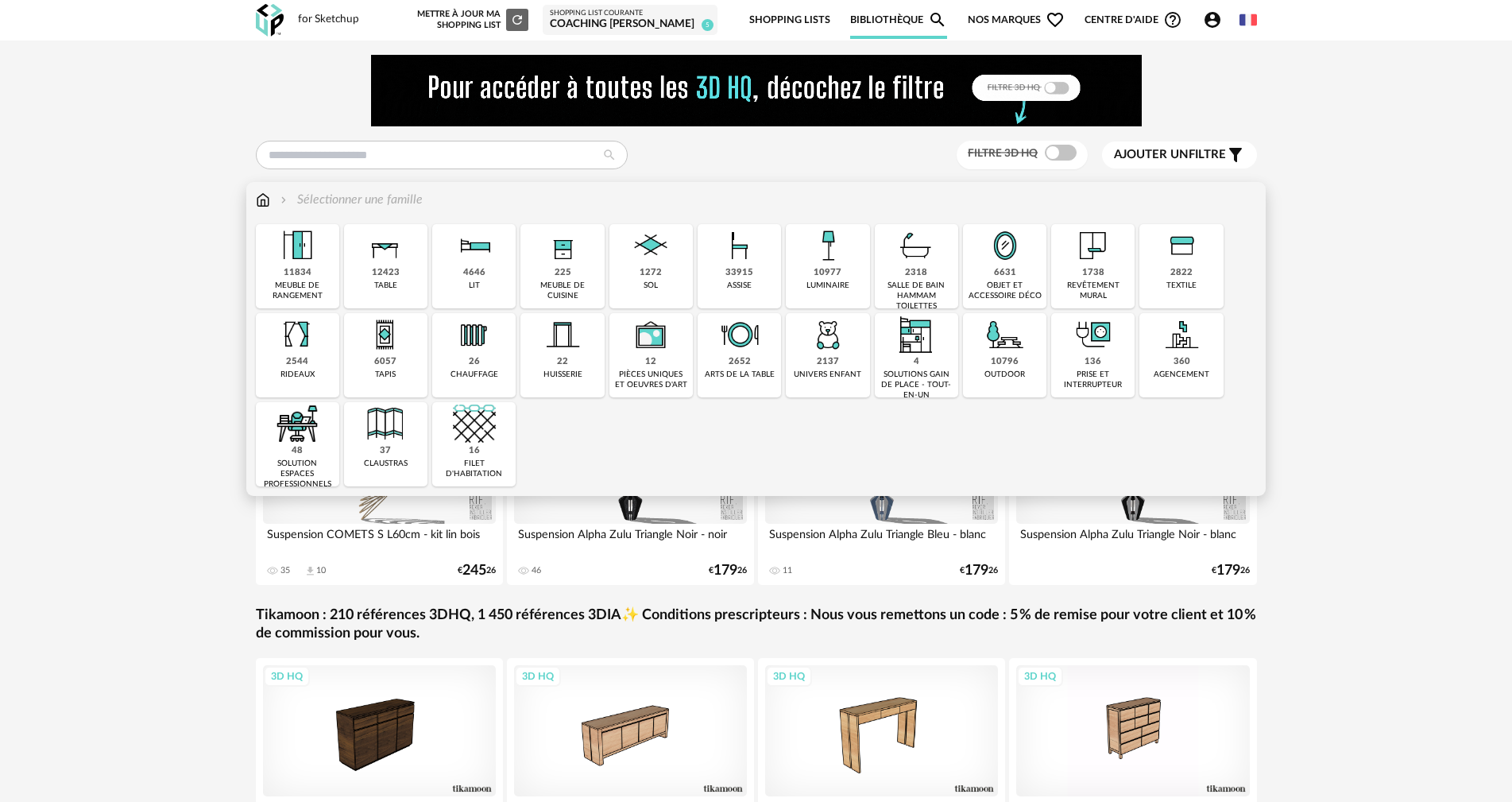
click at [829, 237] on img at bounding box center [827, 245] width 43 height 43
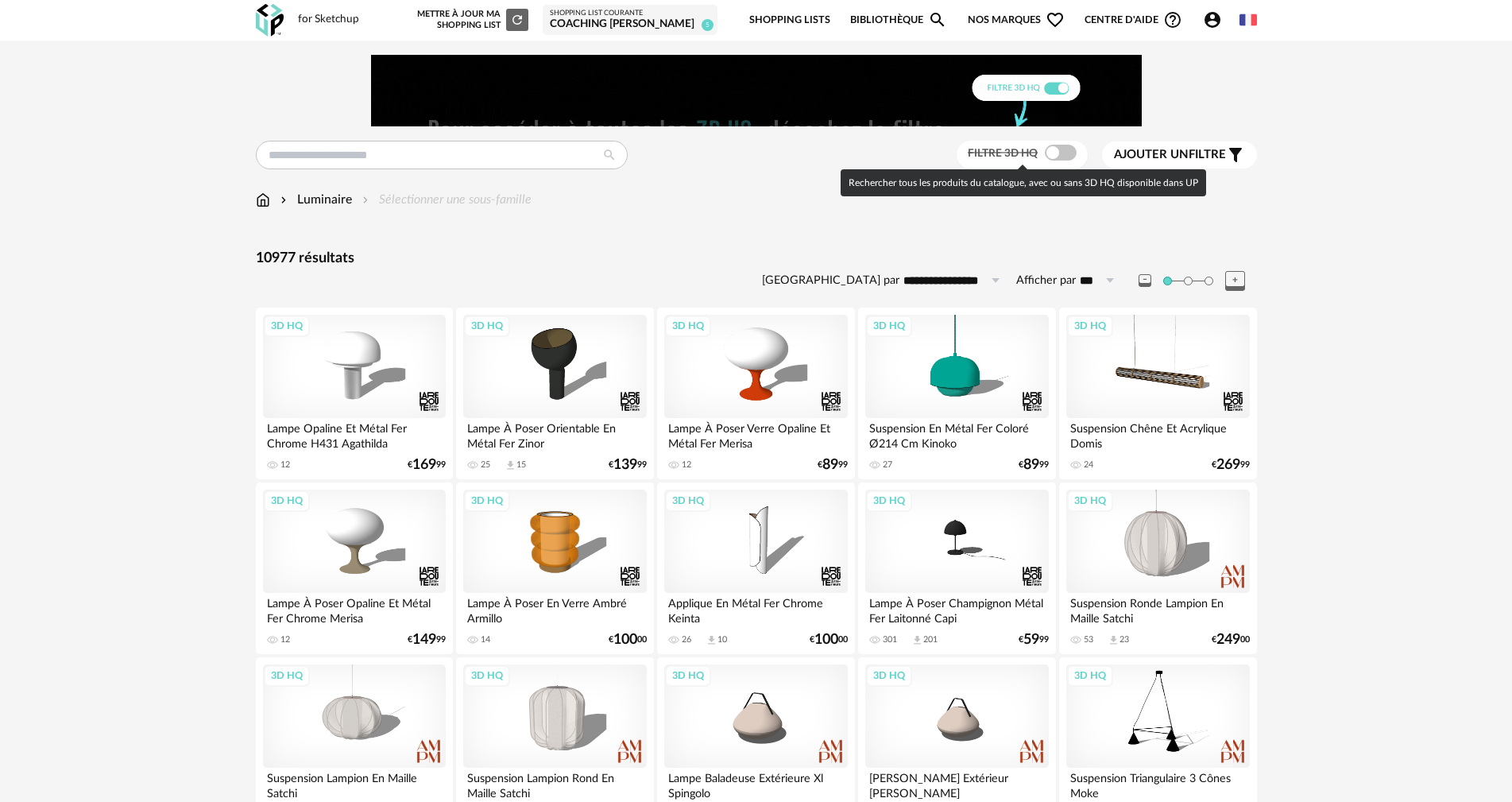
click at [1067, 151] on span at bounding box center [1060, 152] width 32 height 16
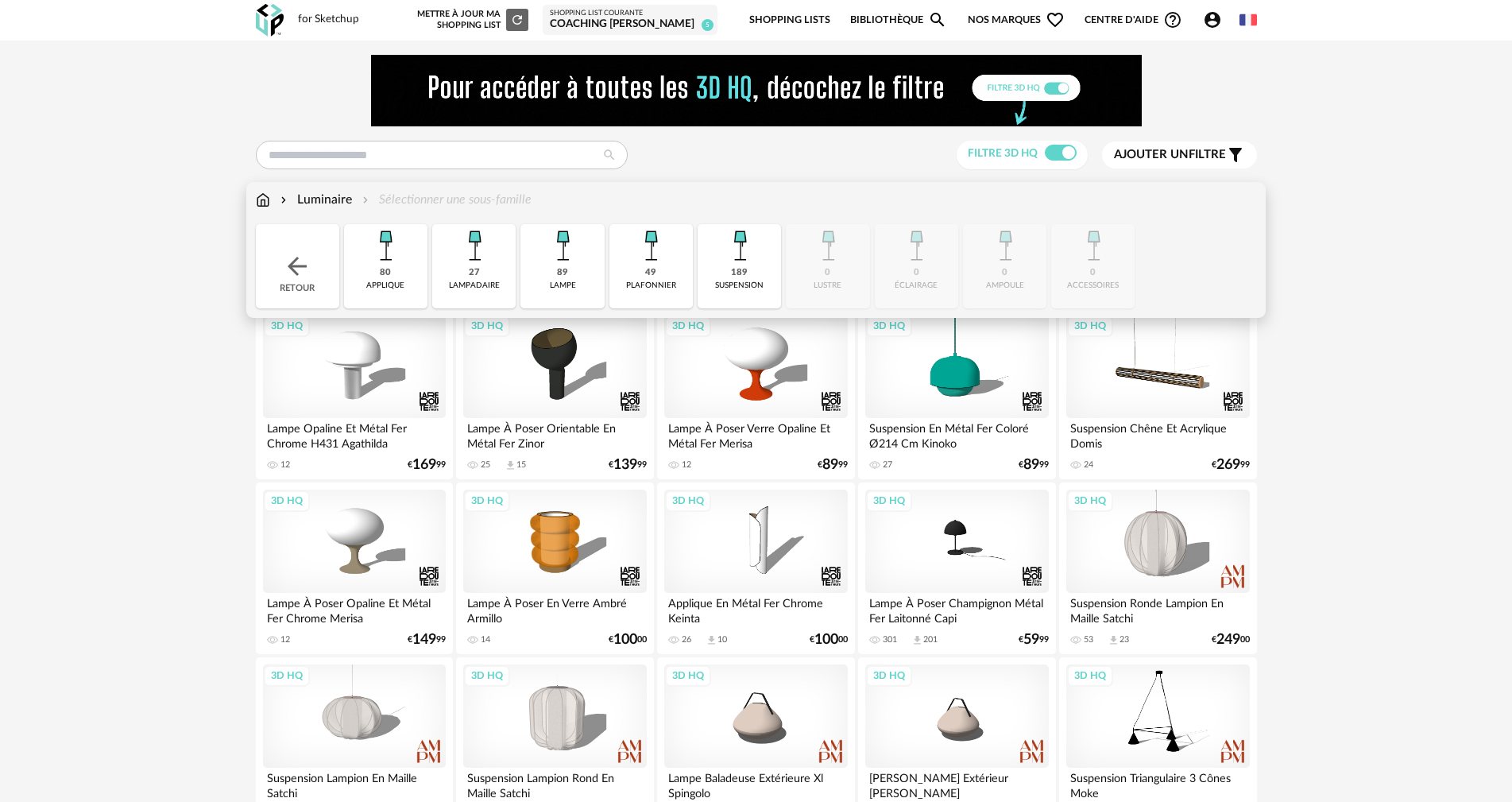
click at [472, 237] on img at bounding box center [474, 245] width 43 height 43
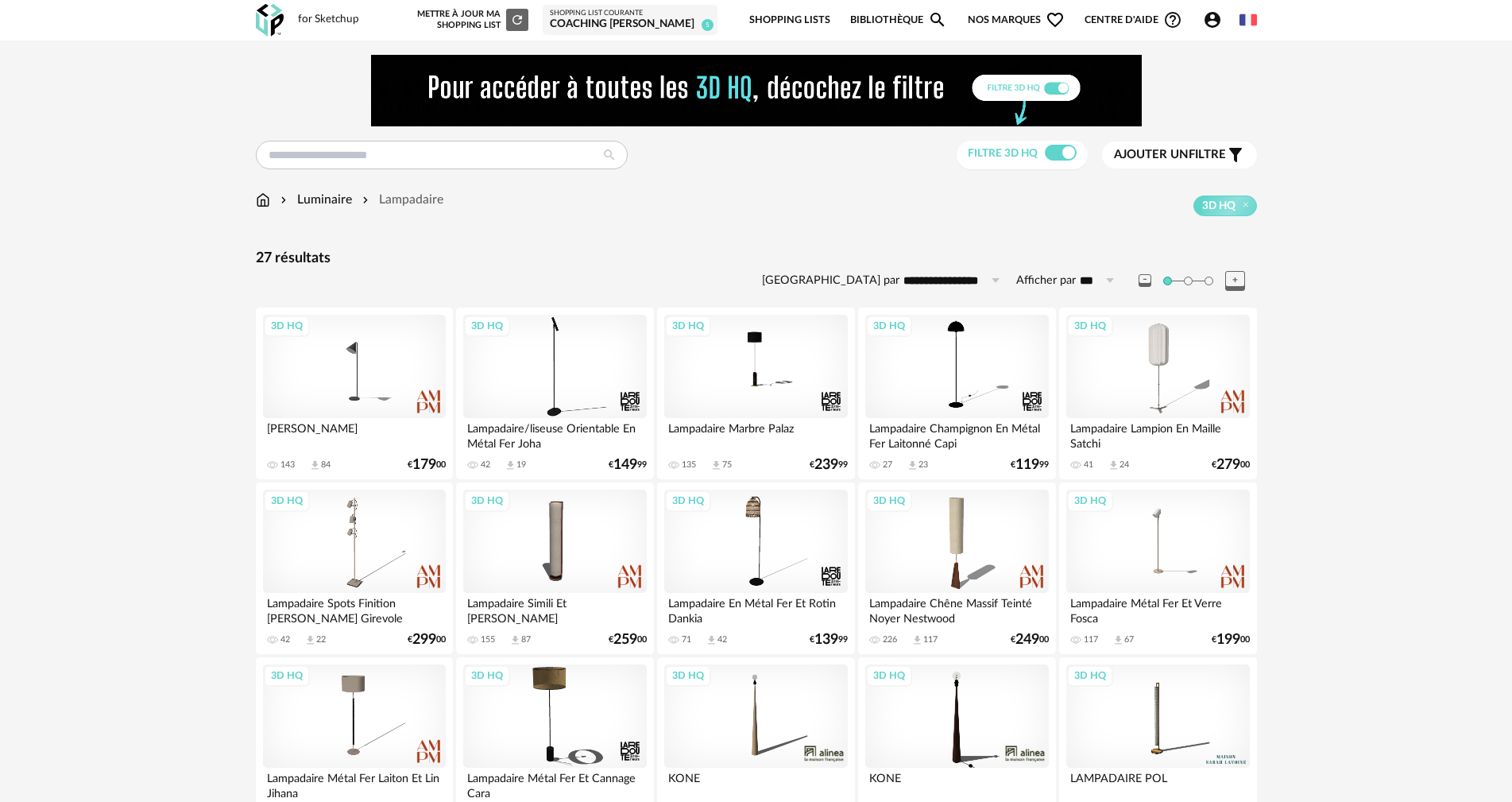
click at [1208, 281] on span at bounding box center [1209, 281] width 9 height 9
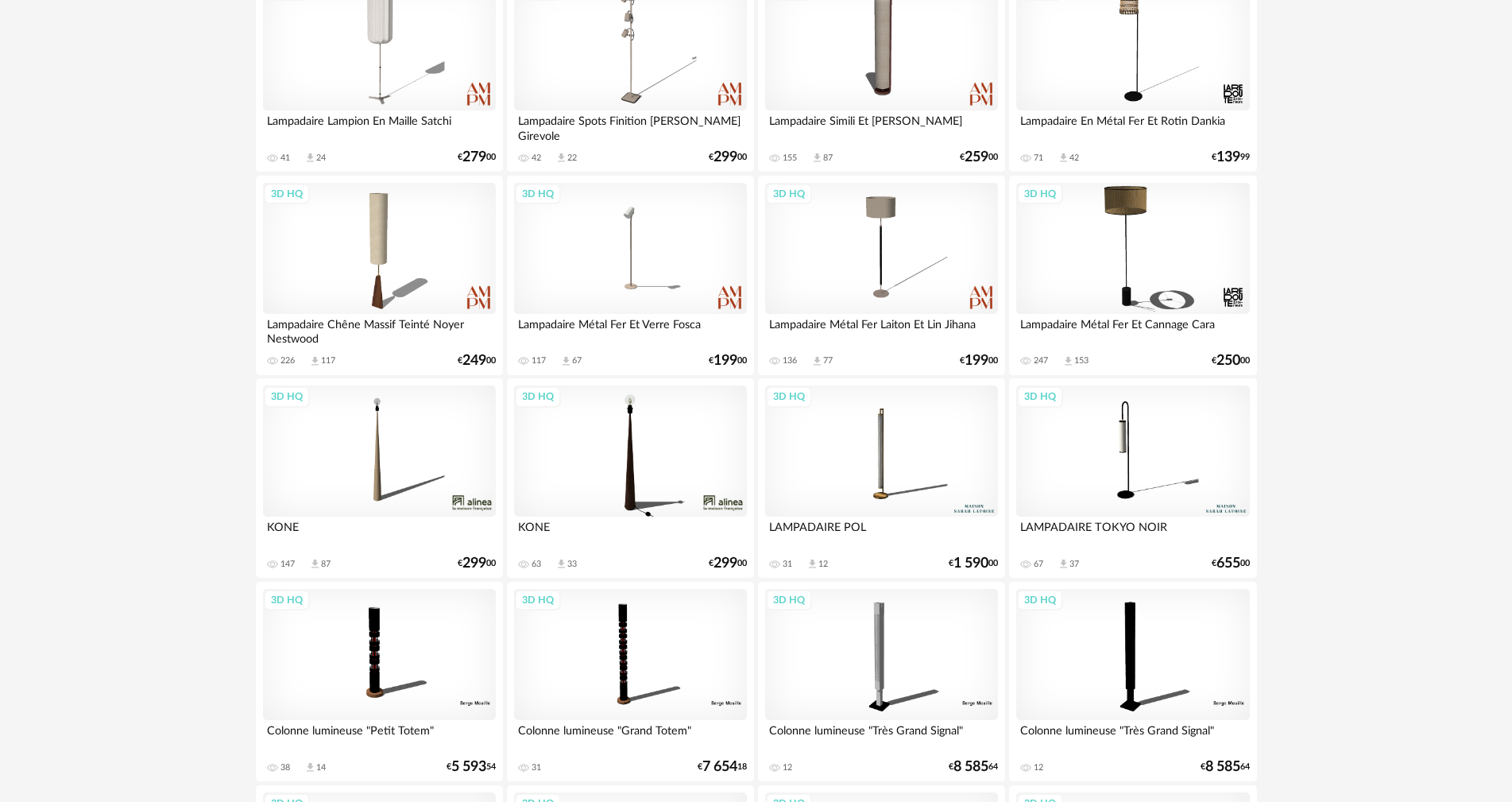
scroll to position [509, 0]
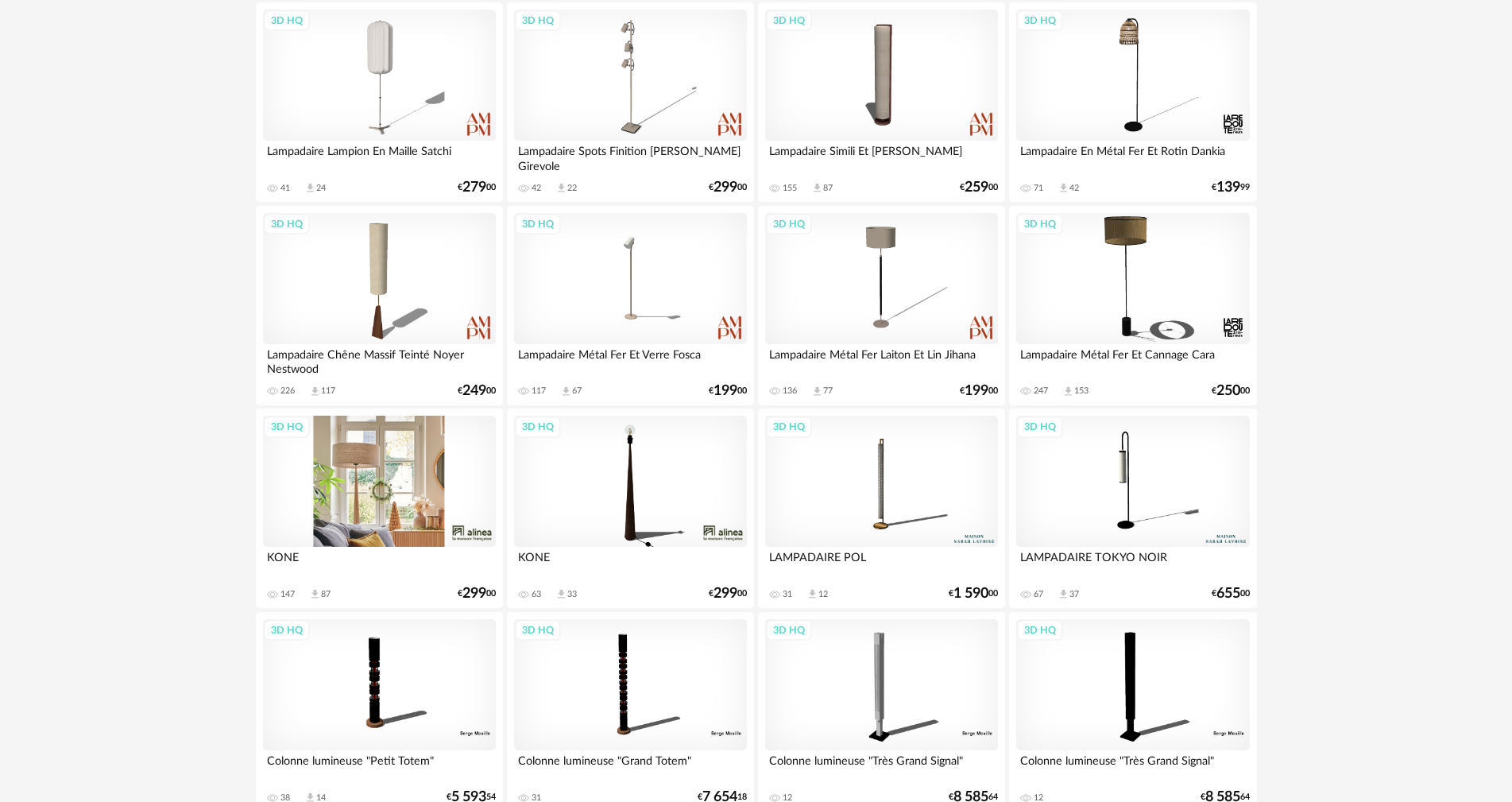
click at [397, 481] on div "3D HQ" at bounding box center [379, 481] width 234 height 131
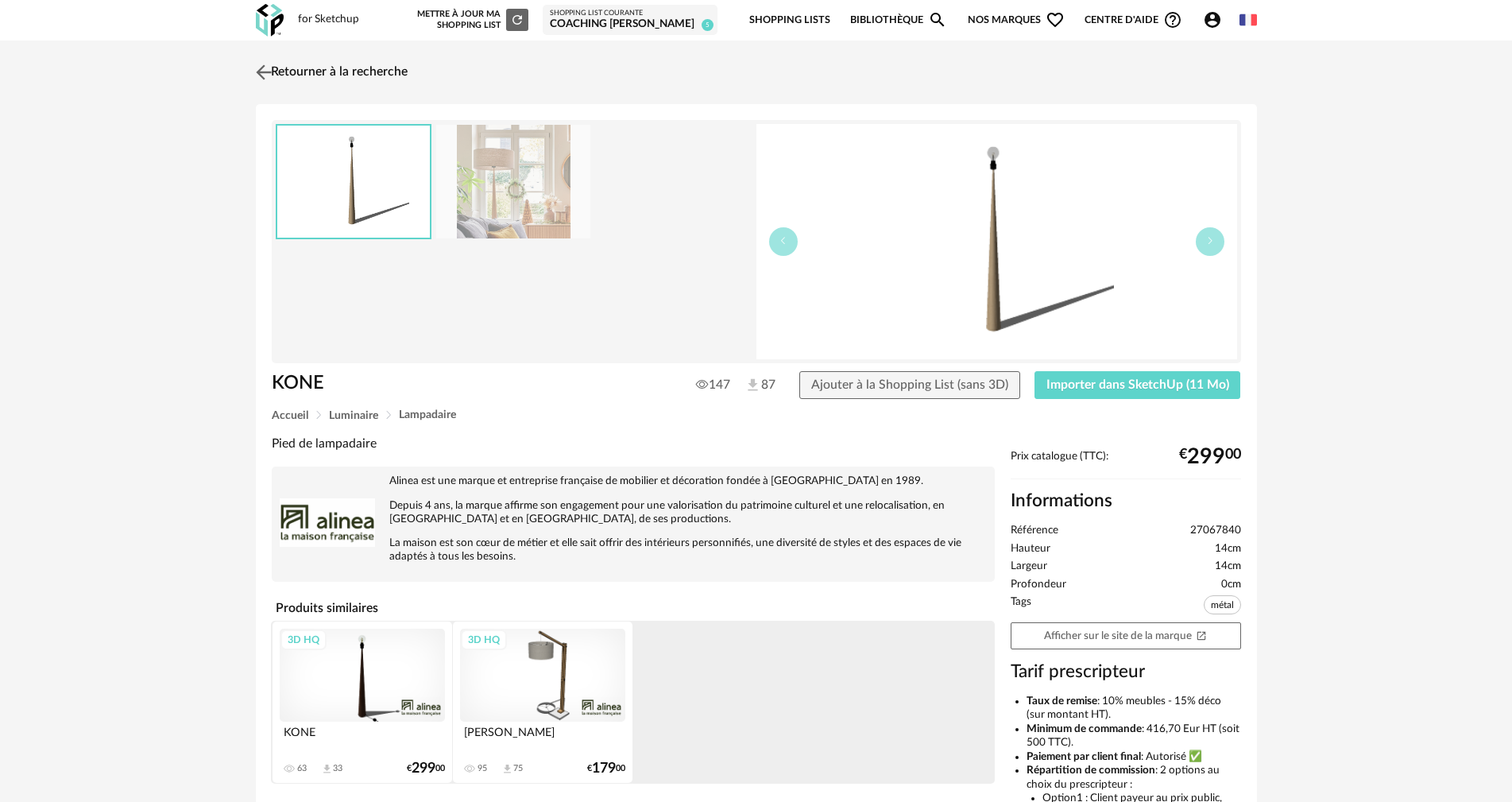
click at [356, 68] on link "Retourner à la recherche" at bounding box center [330, 72] width 156 height 35
